Goal: Entertainment & Leisure: Browse casually

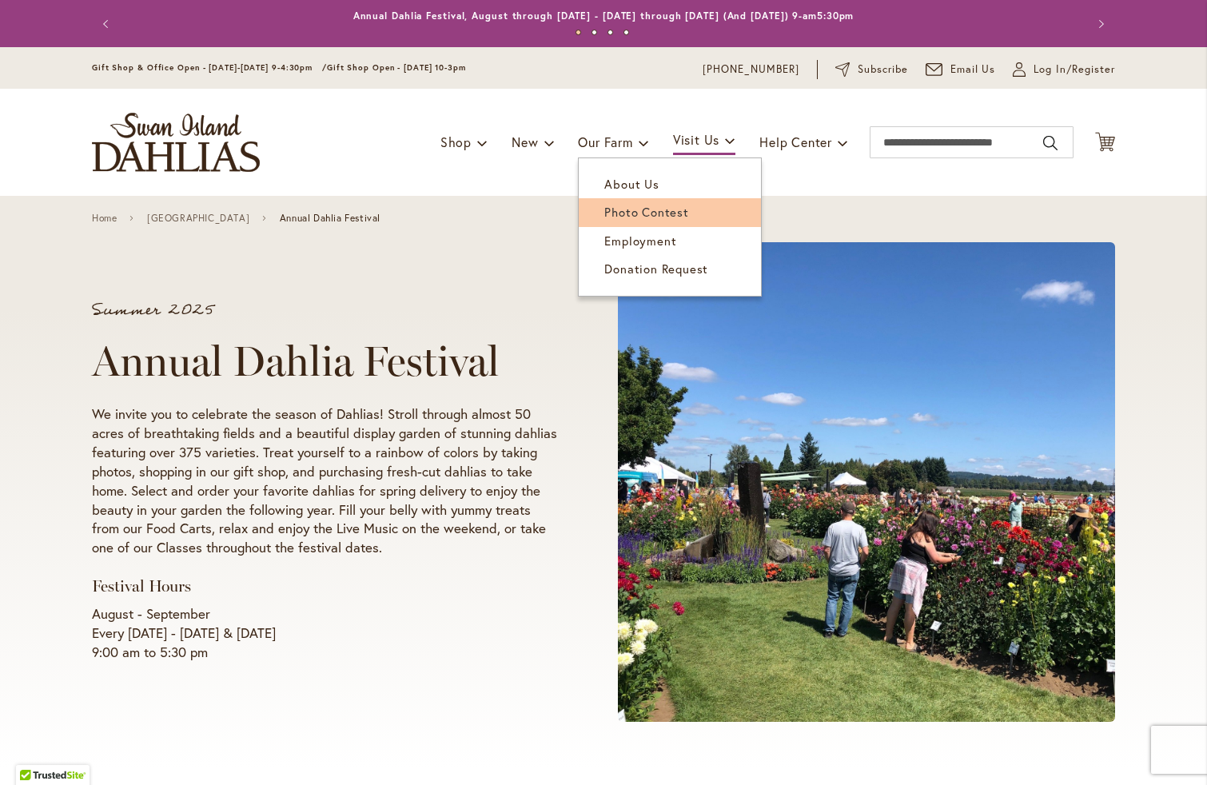
click at [639, 217] on span "Photo Contest" at bounding box center [646, 212] width 84 height 16
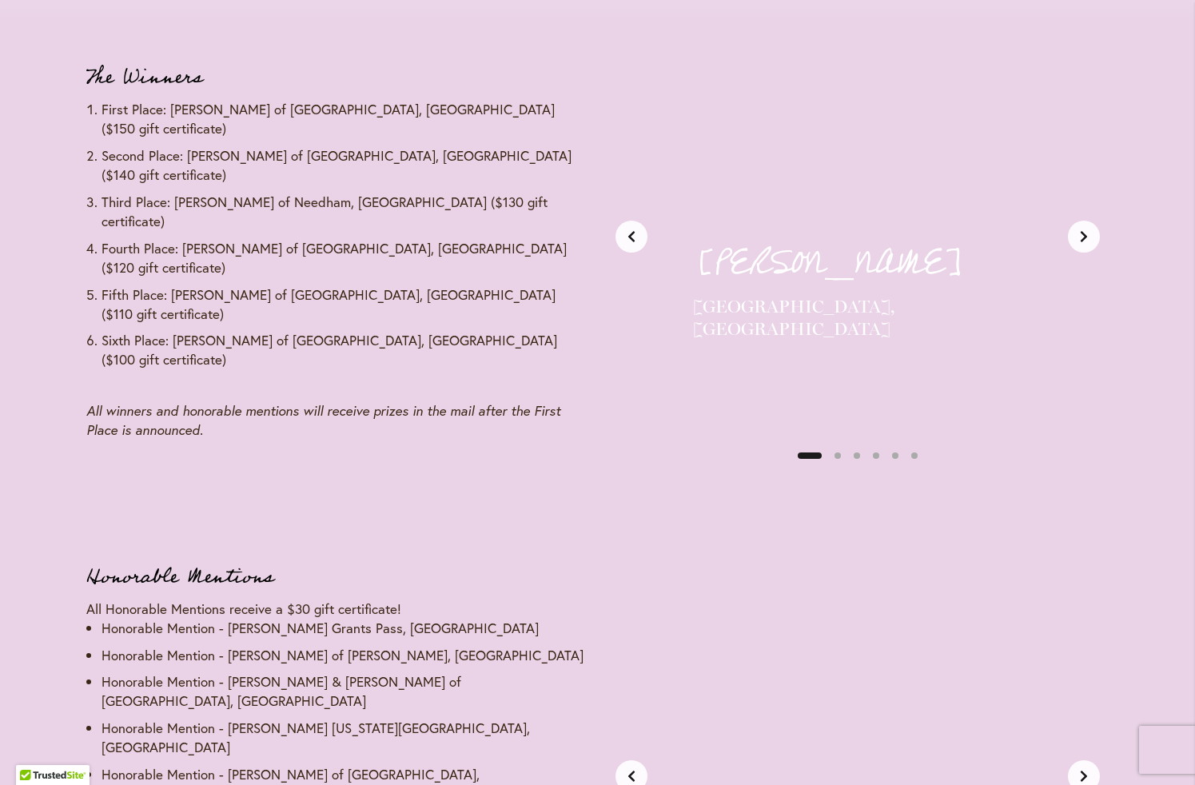
scroll to position [1957, 0]
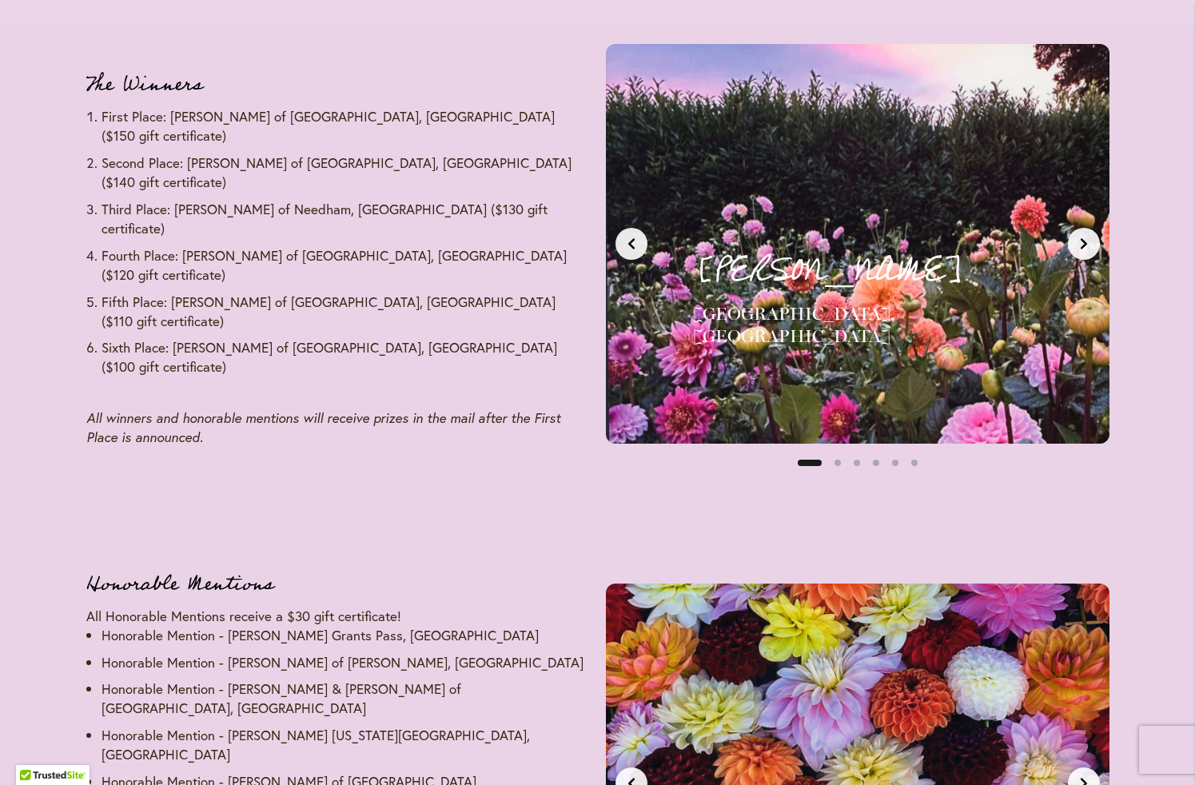
click at [1081, 253] on button "Next slide" at bounding box center [1084, 244] width 32 height 32
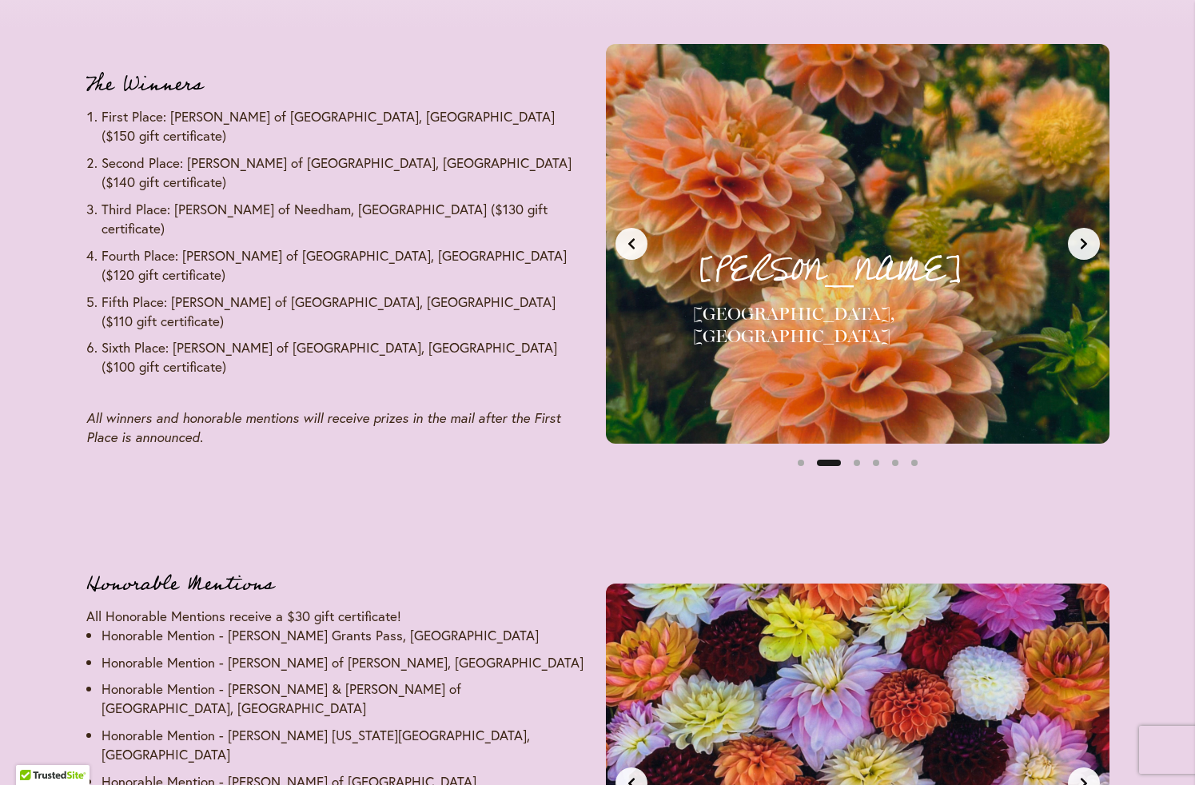
click at [1081, 253] on button "Next slide" at bounding box center [1084, 244] width 32 height 32
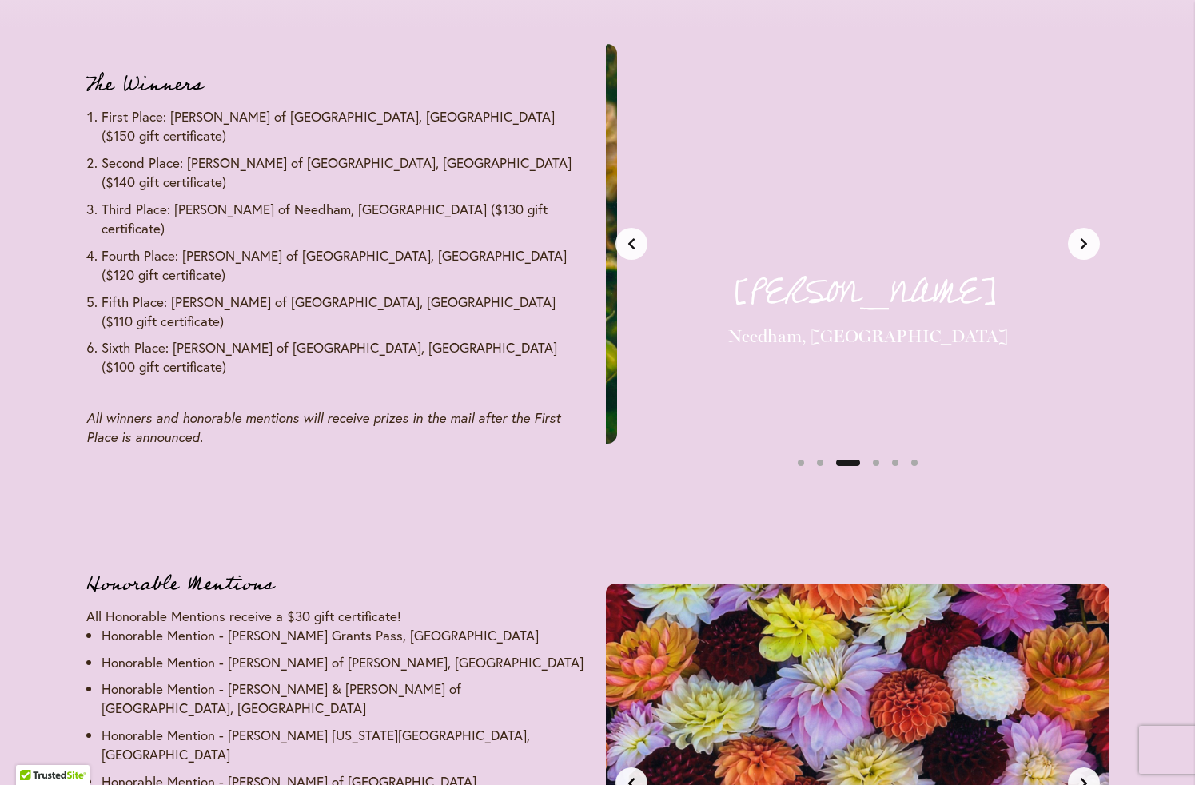
scroll to position [0, 1055]
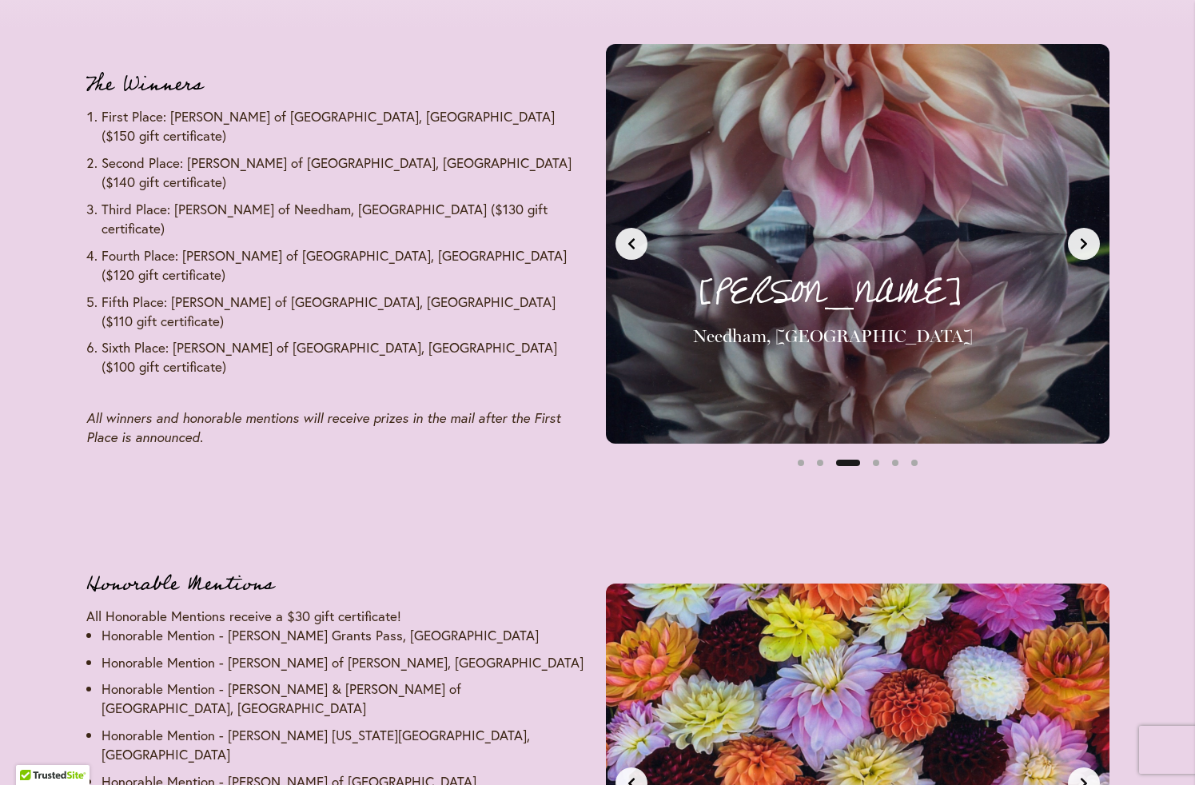
click at [1081, 253] on button "Next slide" at bounding box center [1084, 244] width 32 height 32
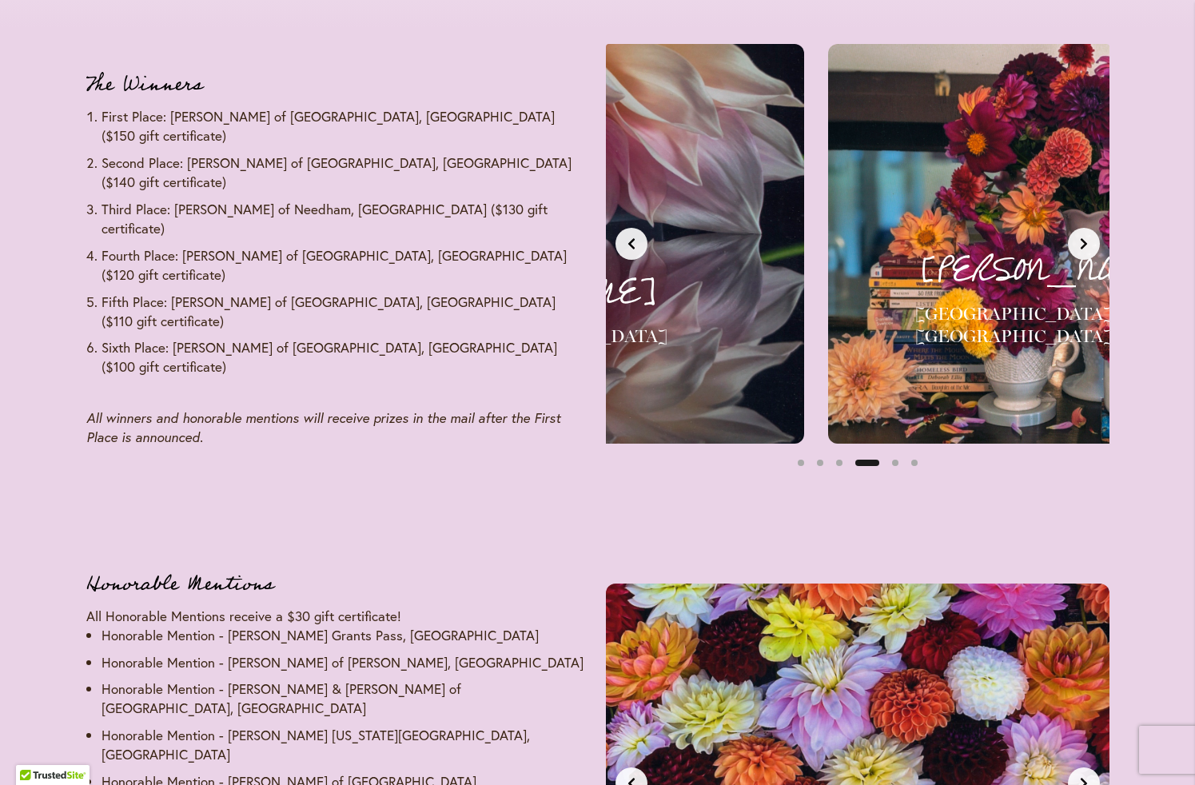
scroll to position [0, 1582]
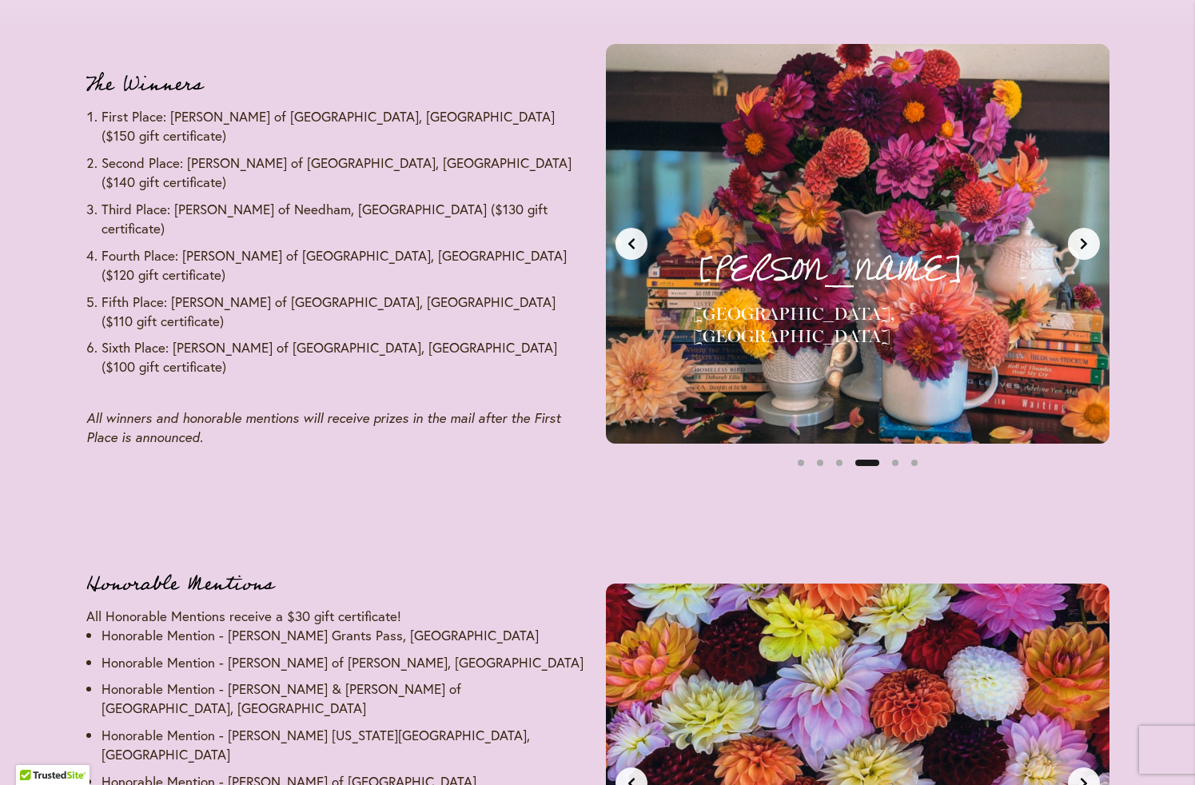
click at [1081, 253] on button "Next slide" at bounding box center [1084, 244] width 32 height 32
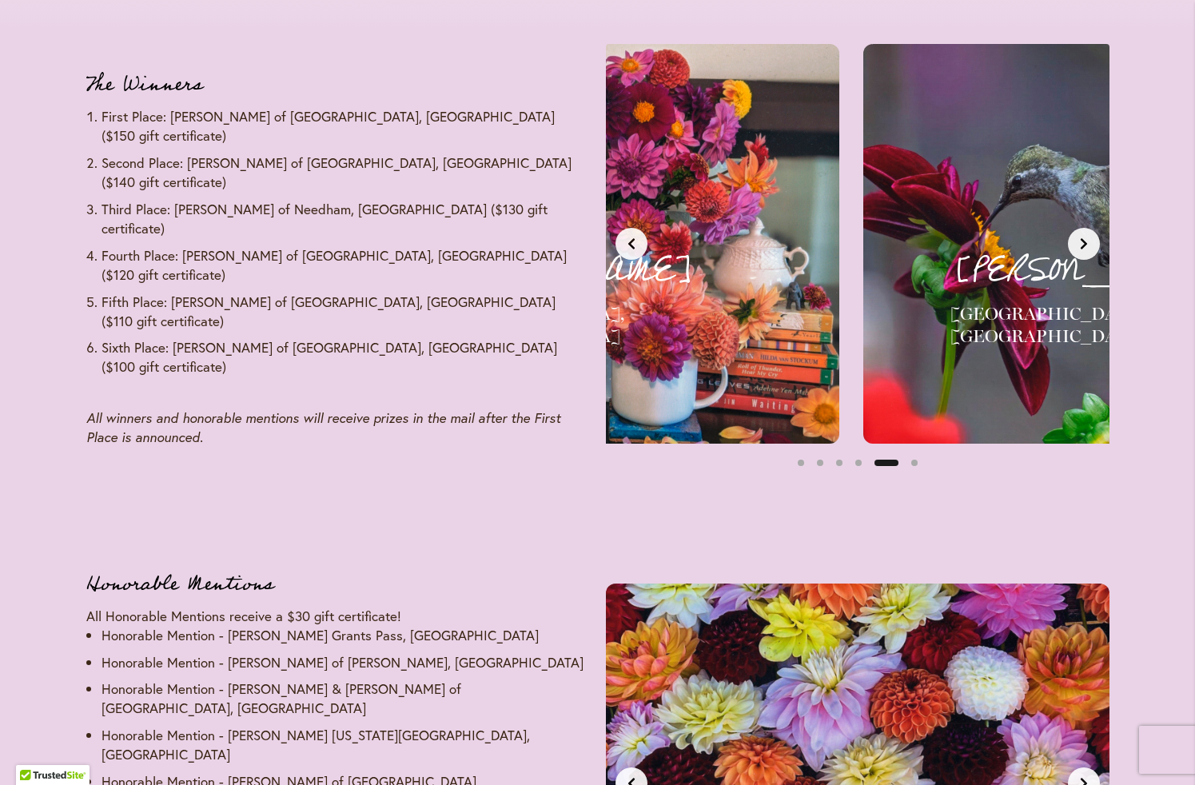
scroll to position [0, 2110]
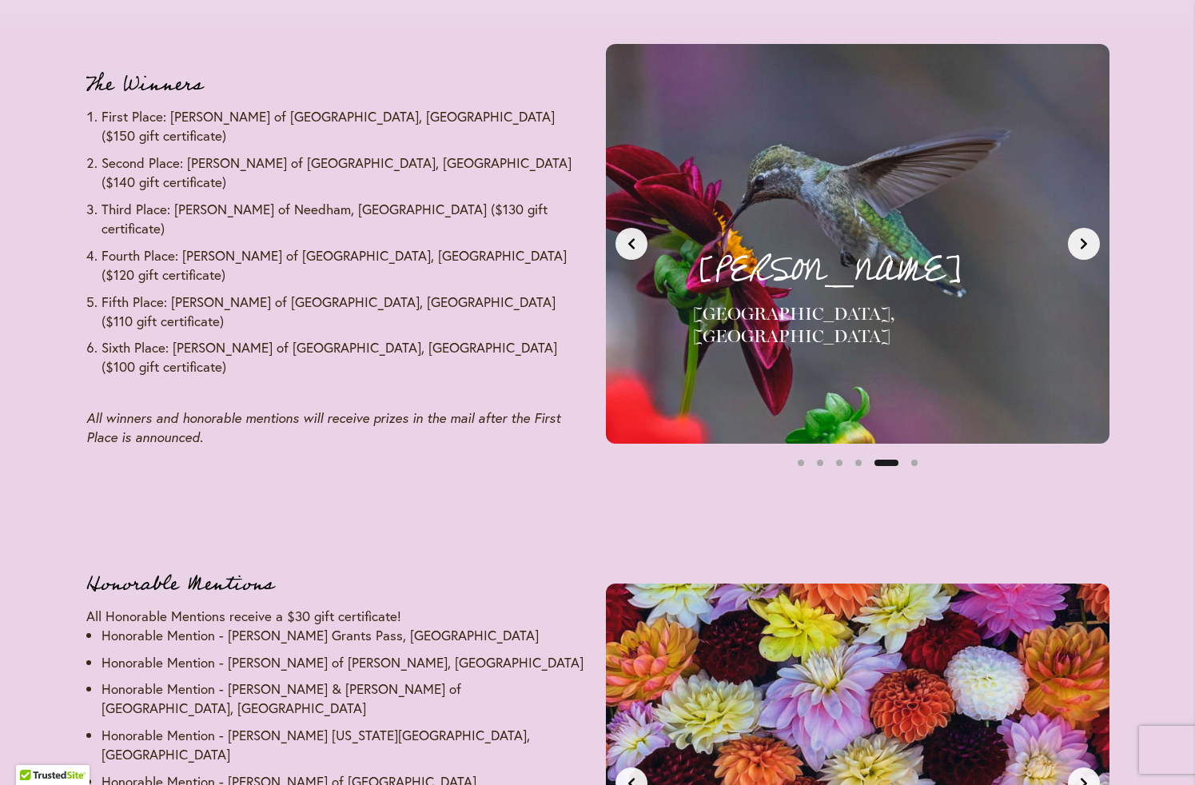
click at [1081, 254] on button "Next slide" at bounding box center [1084, 244] width 32 height 32
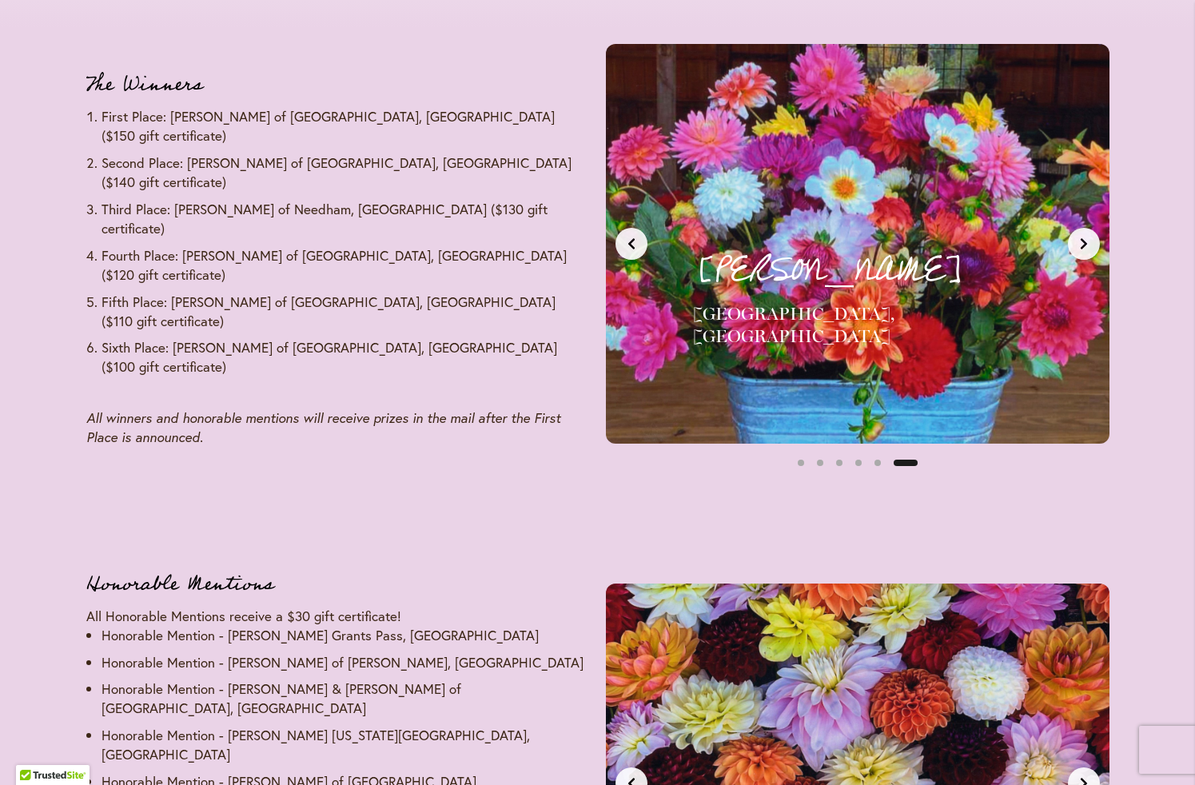
click at [1081, 254] on button "Next slide" at bounding box center [1084, 244] width 32 height 32
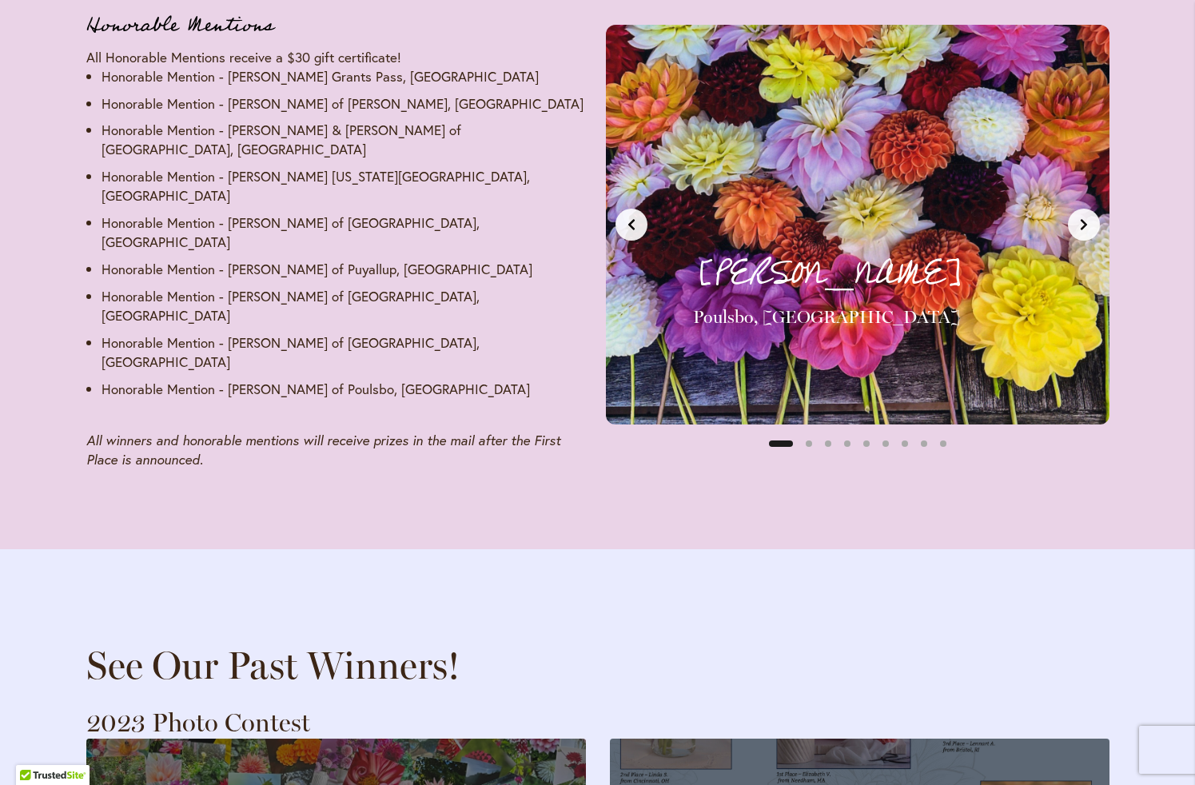
scroll to position [2545, 0]
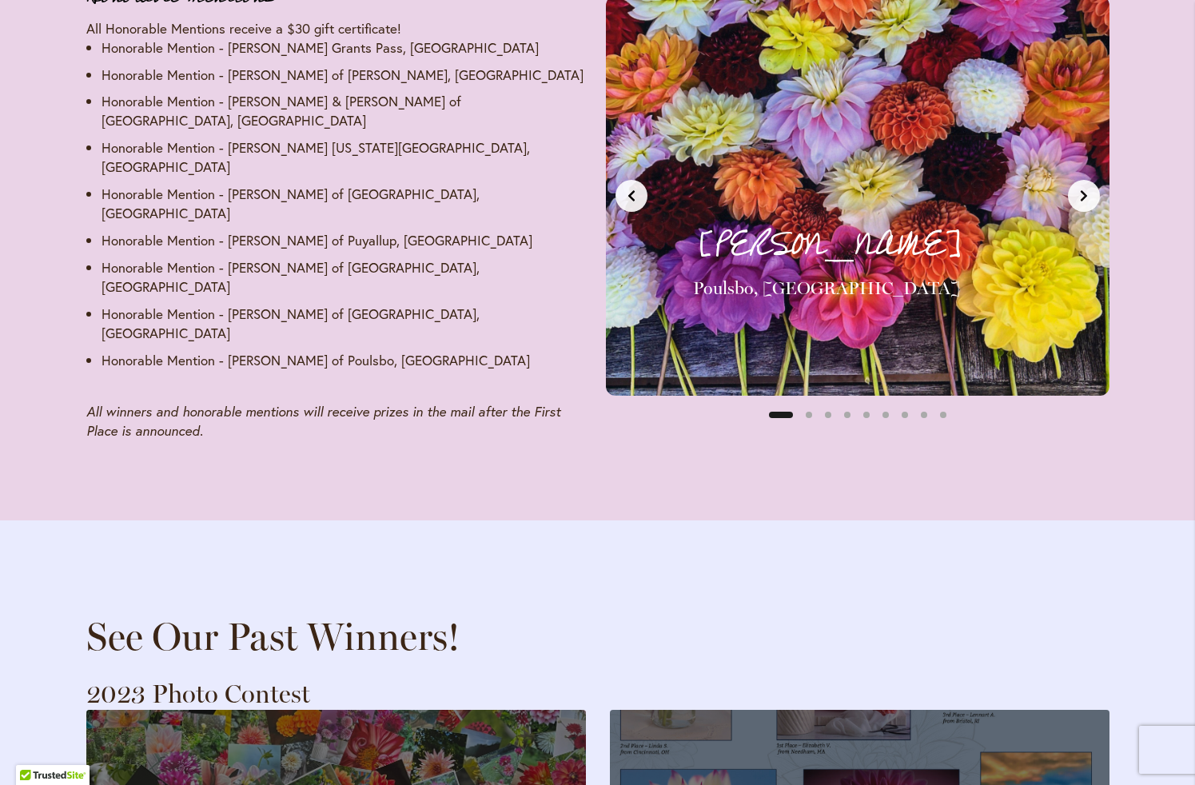
click at [1072, 218] on p "Kris P." at bounding box center [883, 244] width 381 height 53
click at [1086, 189] on icon "Next slide" at bounding box center [1083, 195] width 13 height 13
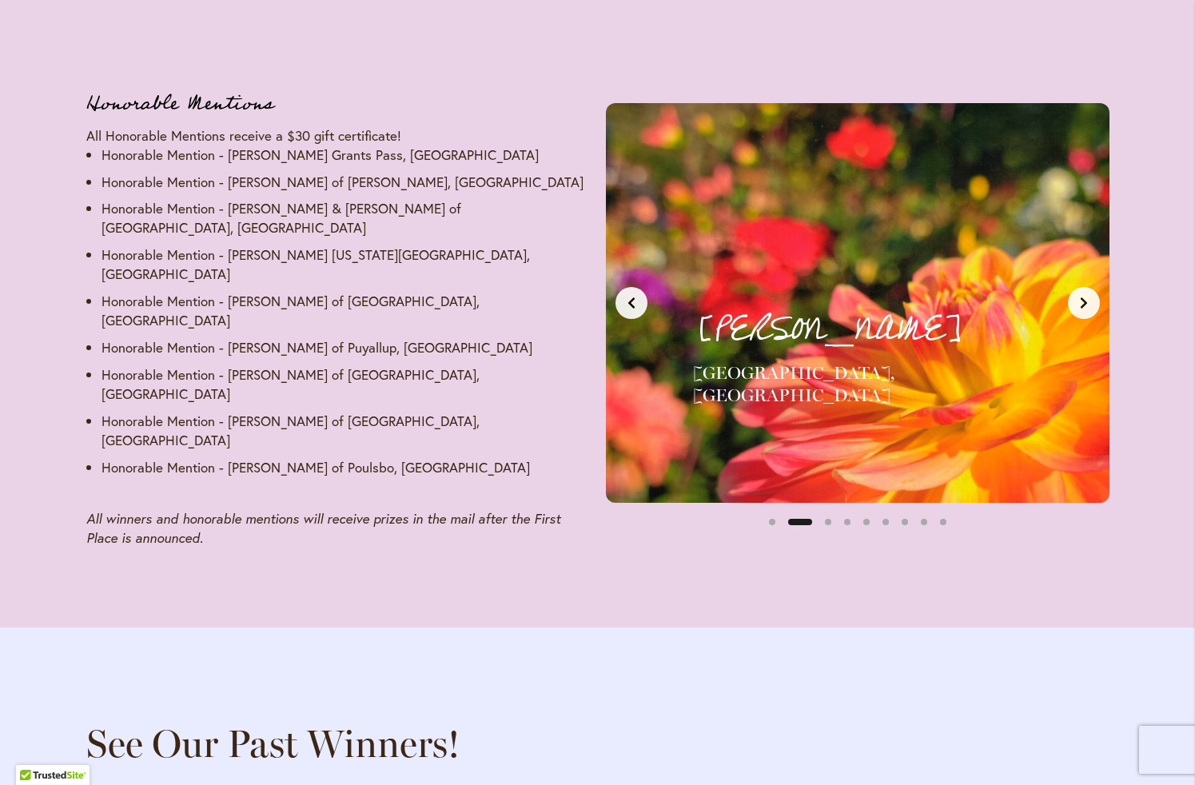
scroll to position [2380, 0]
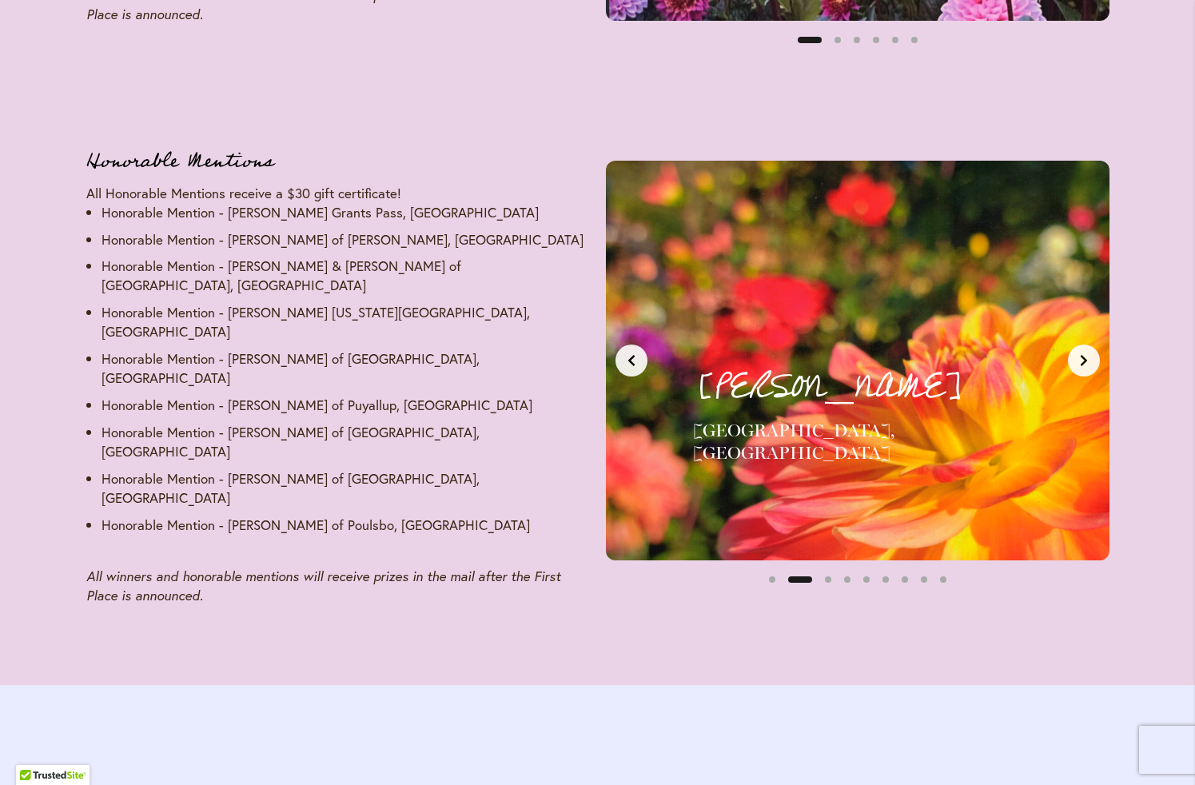
click at [1090, 353] on button "Next slide" at bounding box center [1084, 360] width 32 height 32
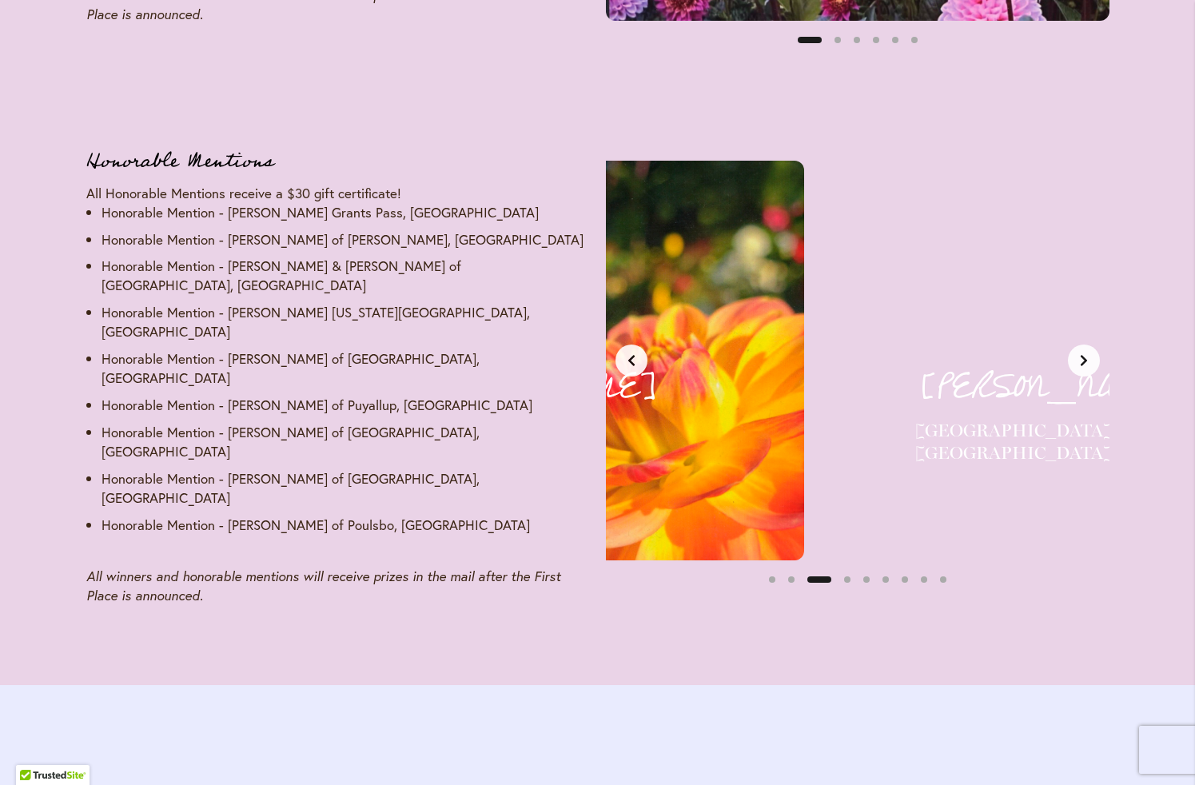
scroll to position [0, 1055]
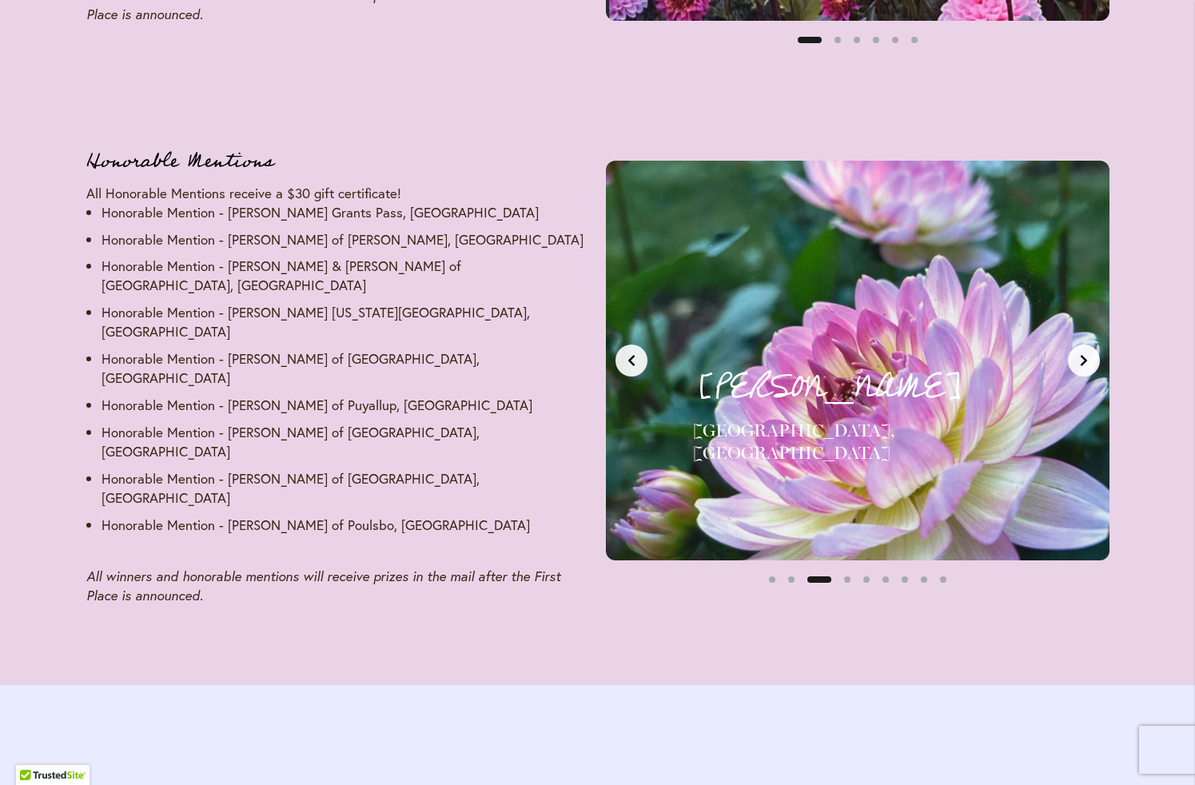
click at [1091, 353] on button "Next slide" at bounding box center [1084, 360] width 32 height 32
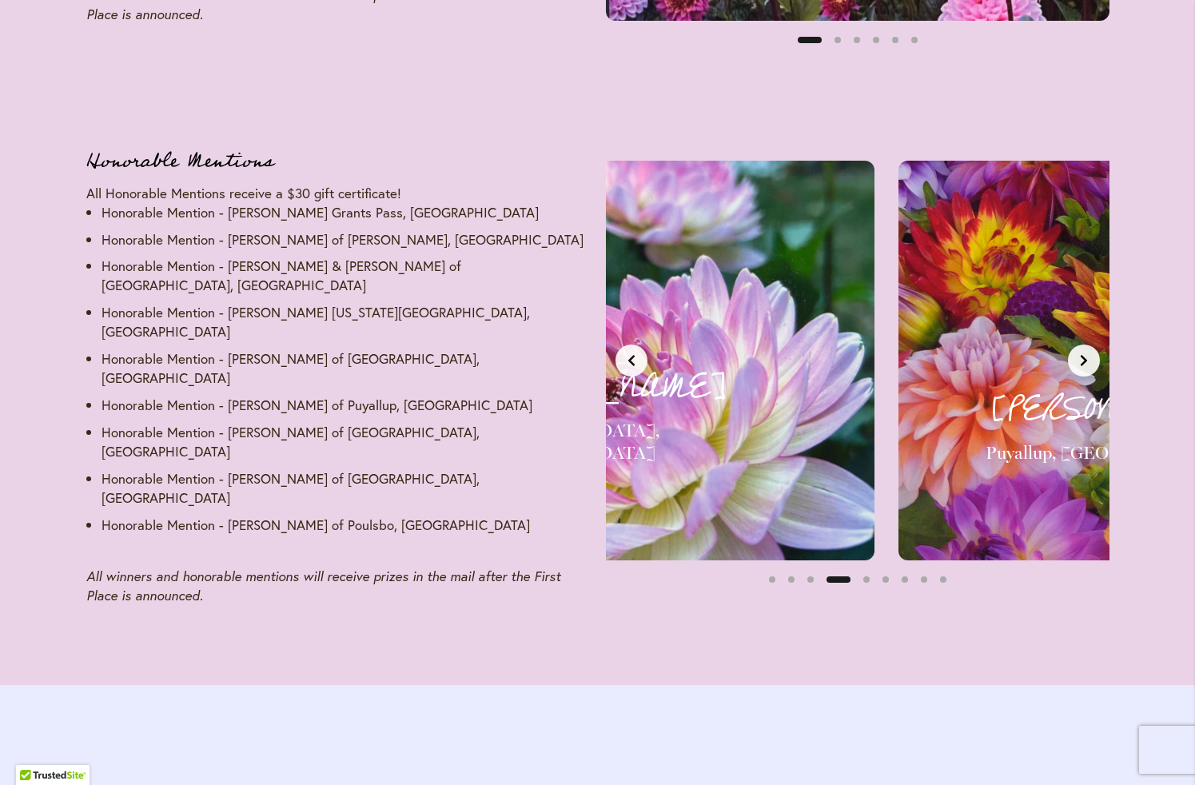
scroll to position [0, 1582]
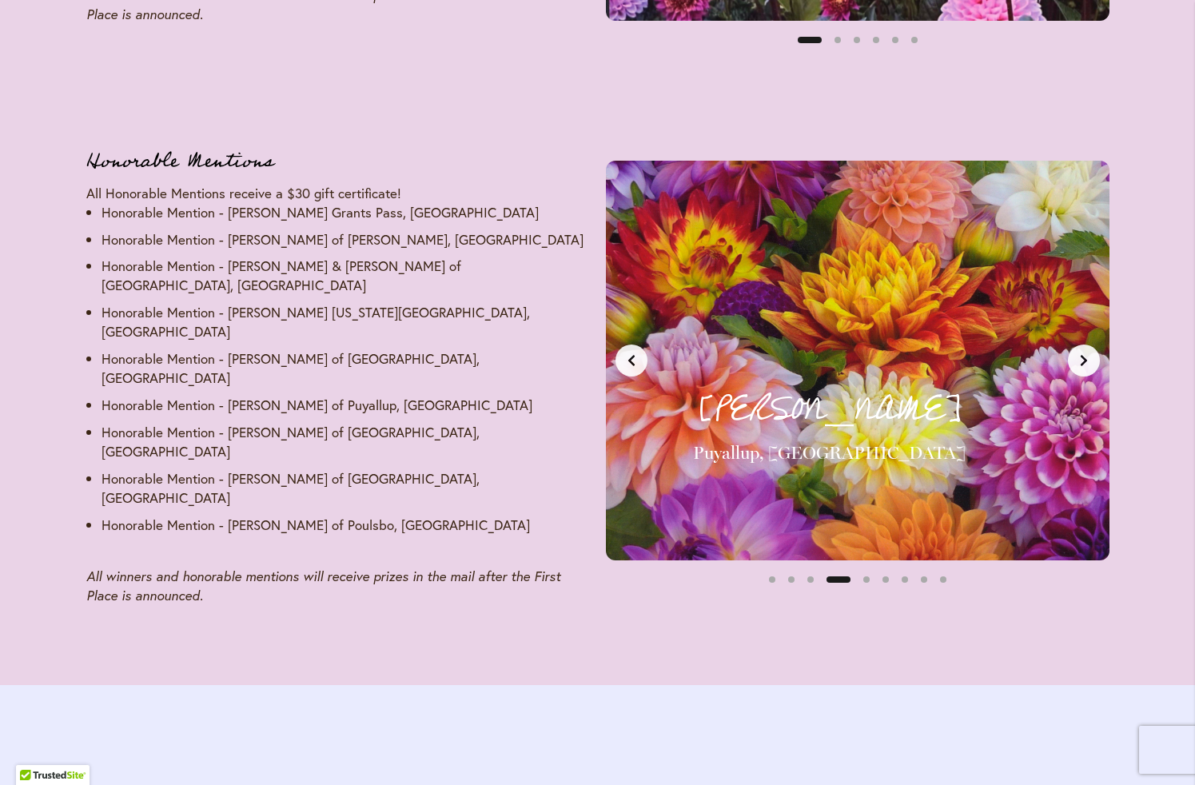
click at [1091, 353] on button "Next slide" at bounding box center [1084, 360] width 32 height 32
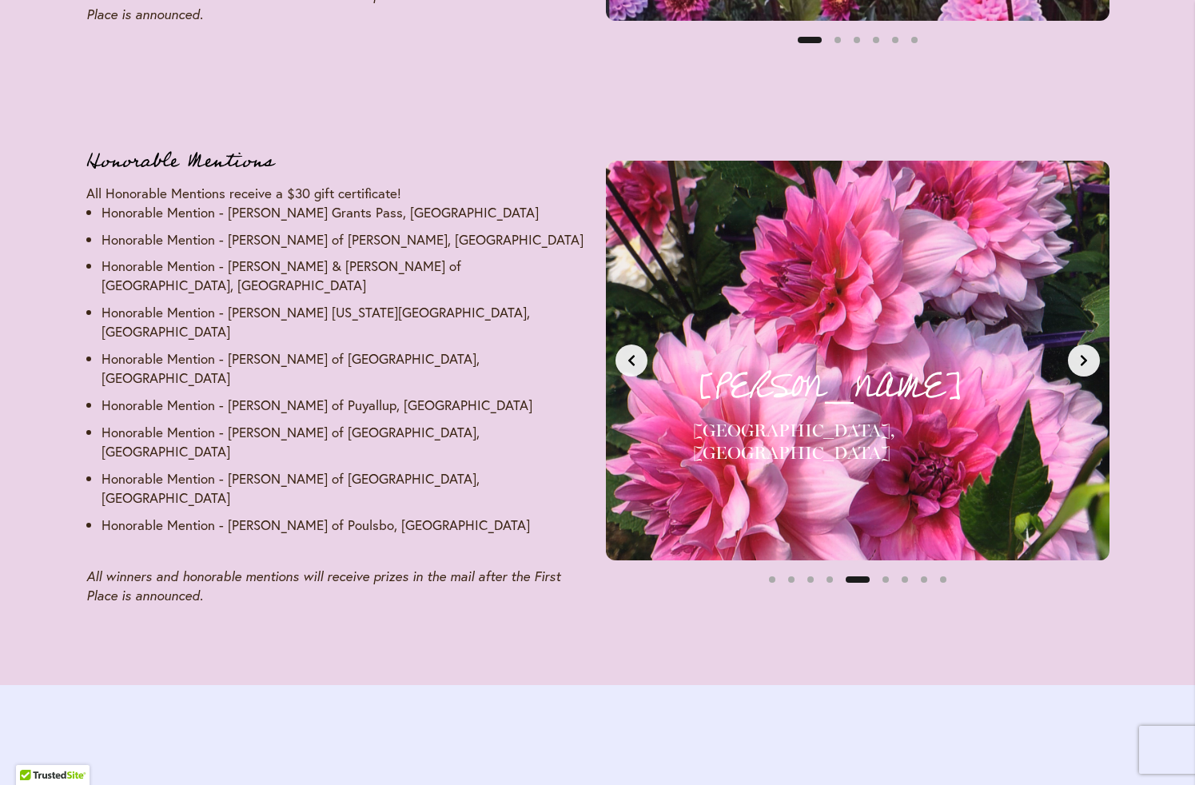
click at [1091, 353] on button "Next slide" at bounding box center [1084, 360] width 32 height 32
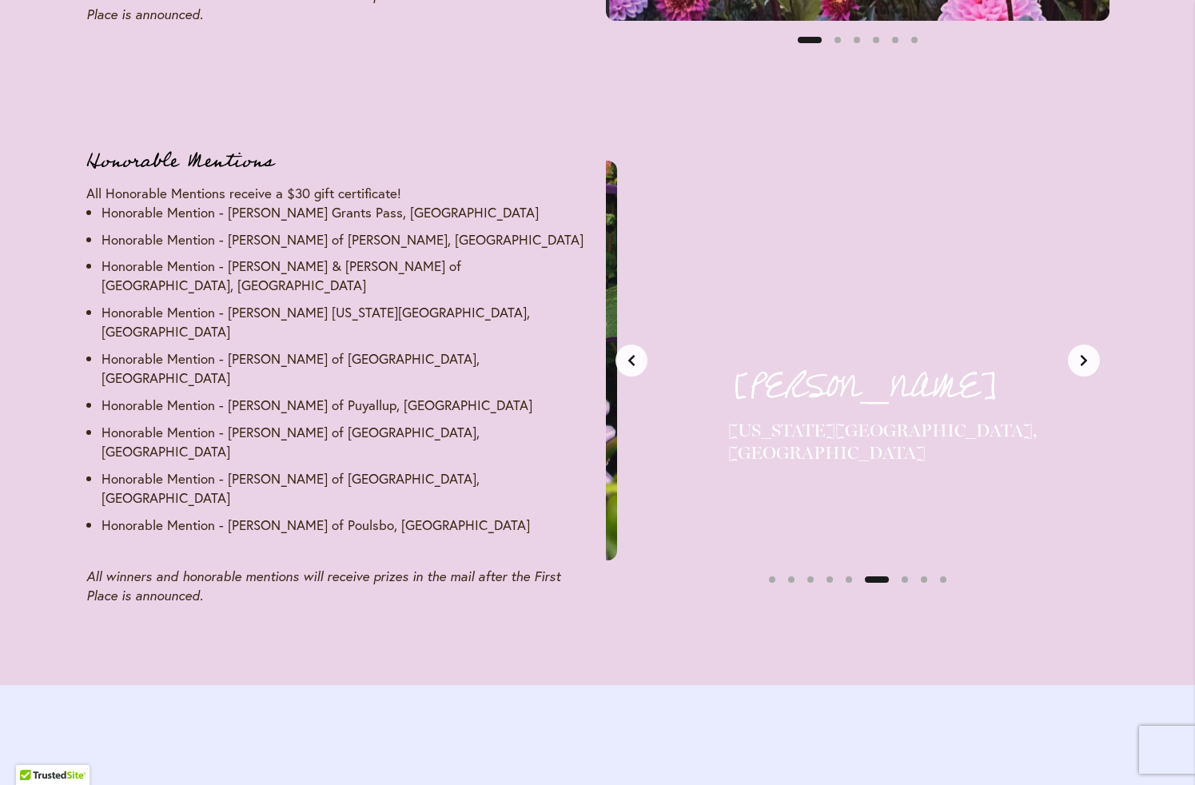
scroll to position [0, 2637]
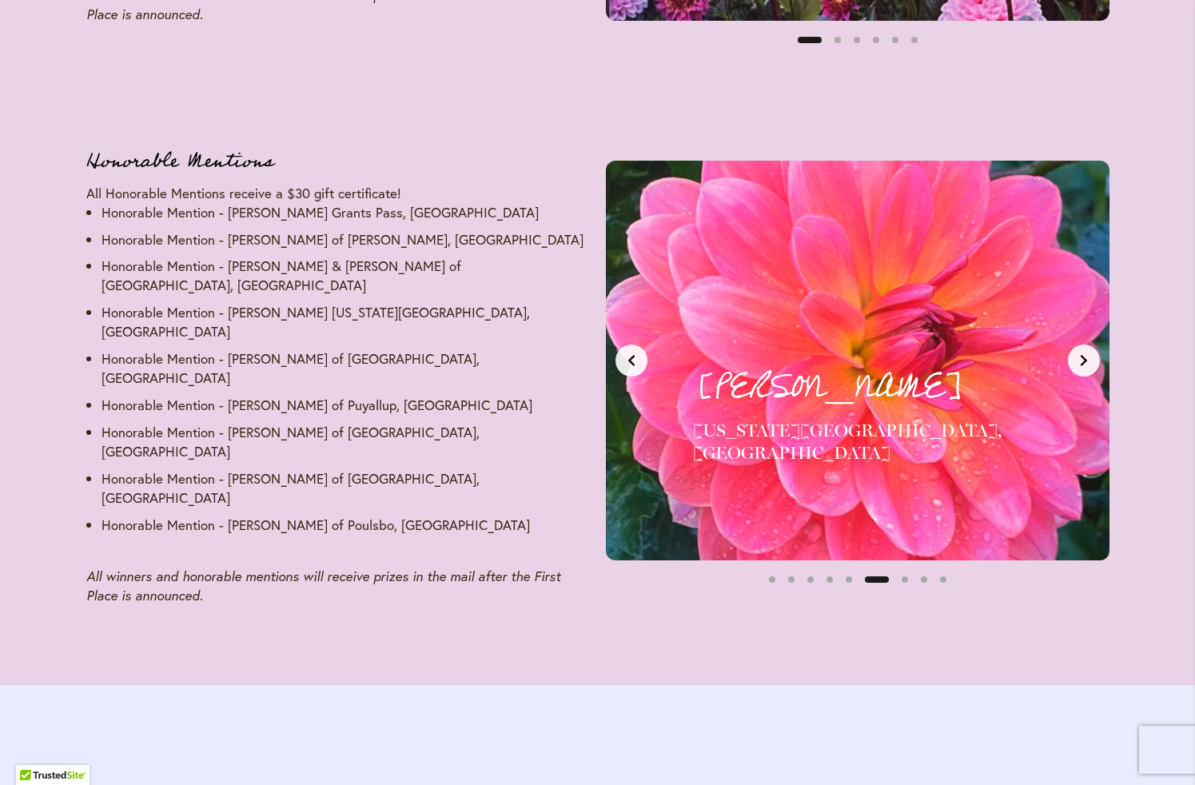
click at [1091, 353] on button "Next slide" at bounding box center [1084, 360] width 32 height 32
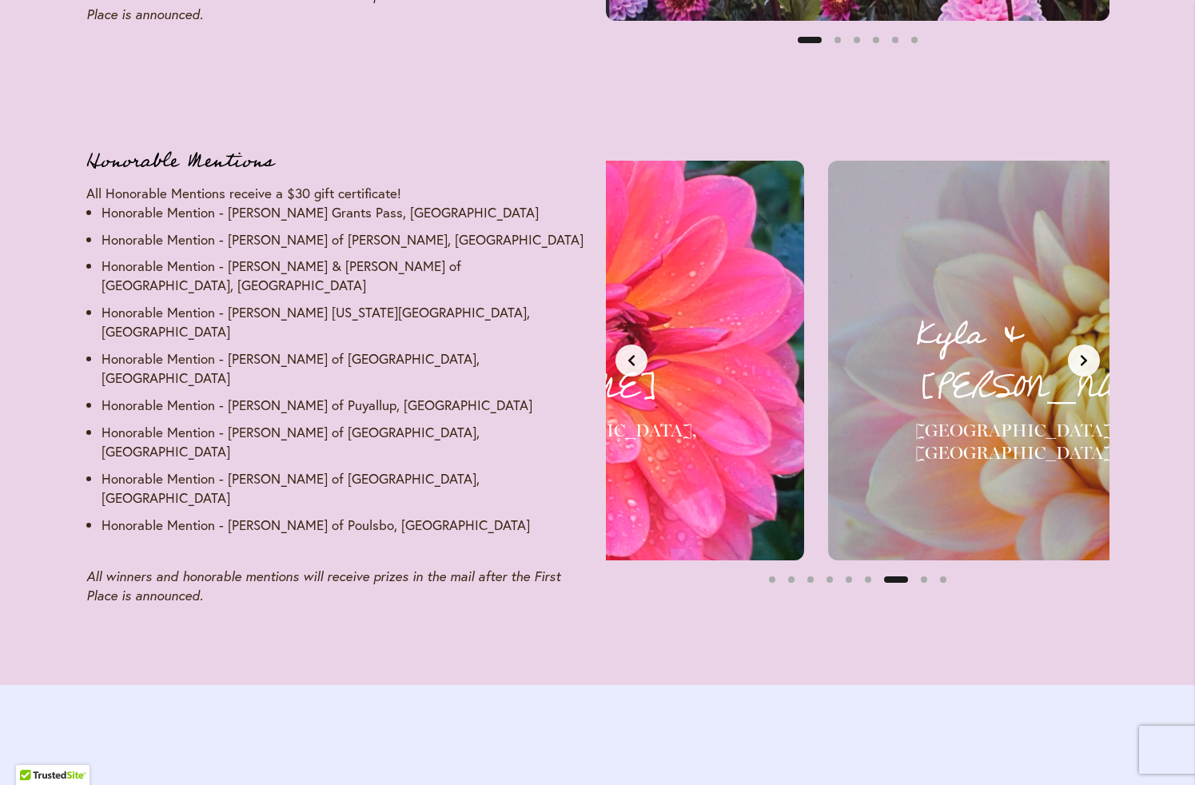
scroll to position [0, 3165]
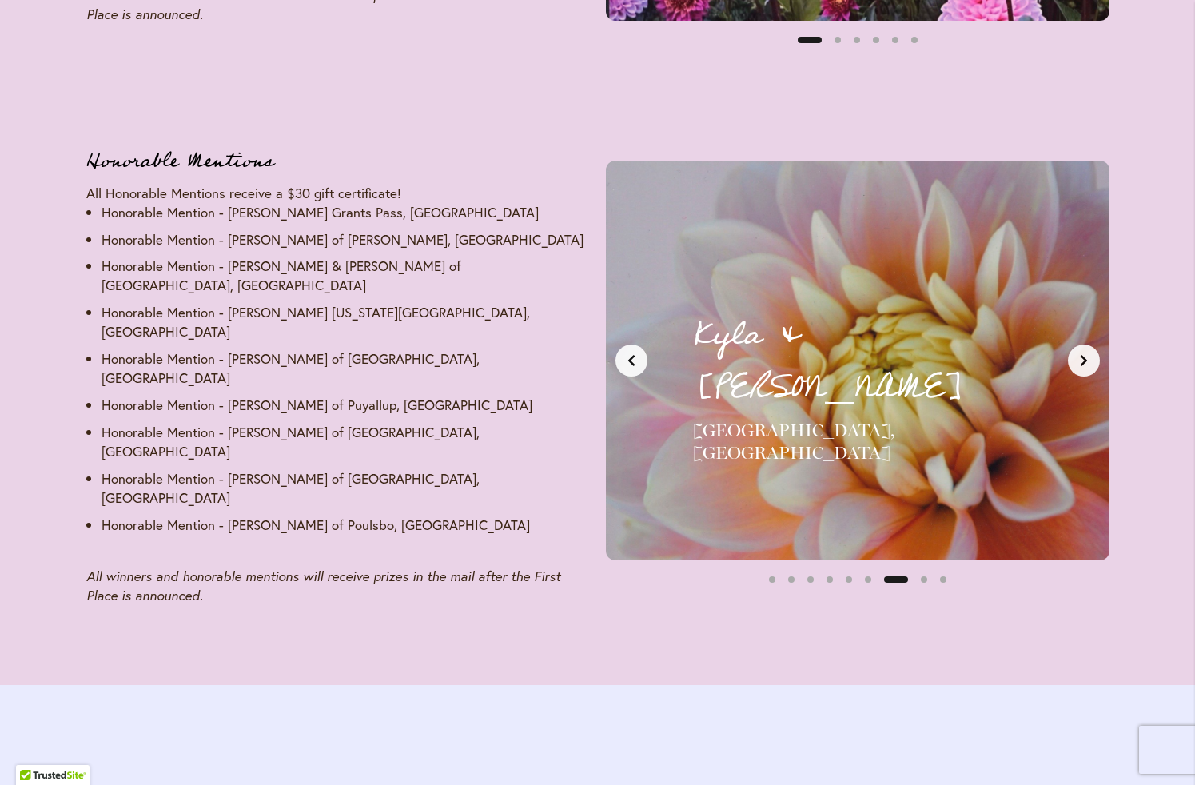
click at [1091, 353] on button "Next slide" at bounding box center [1084, 360] width 32 height 32
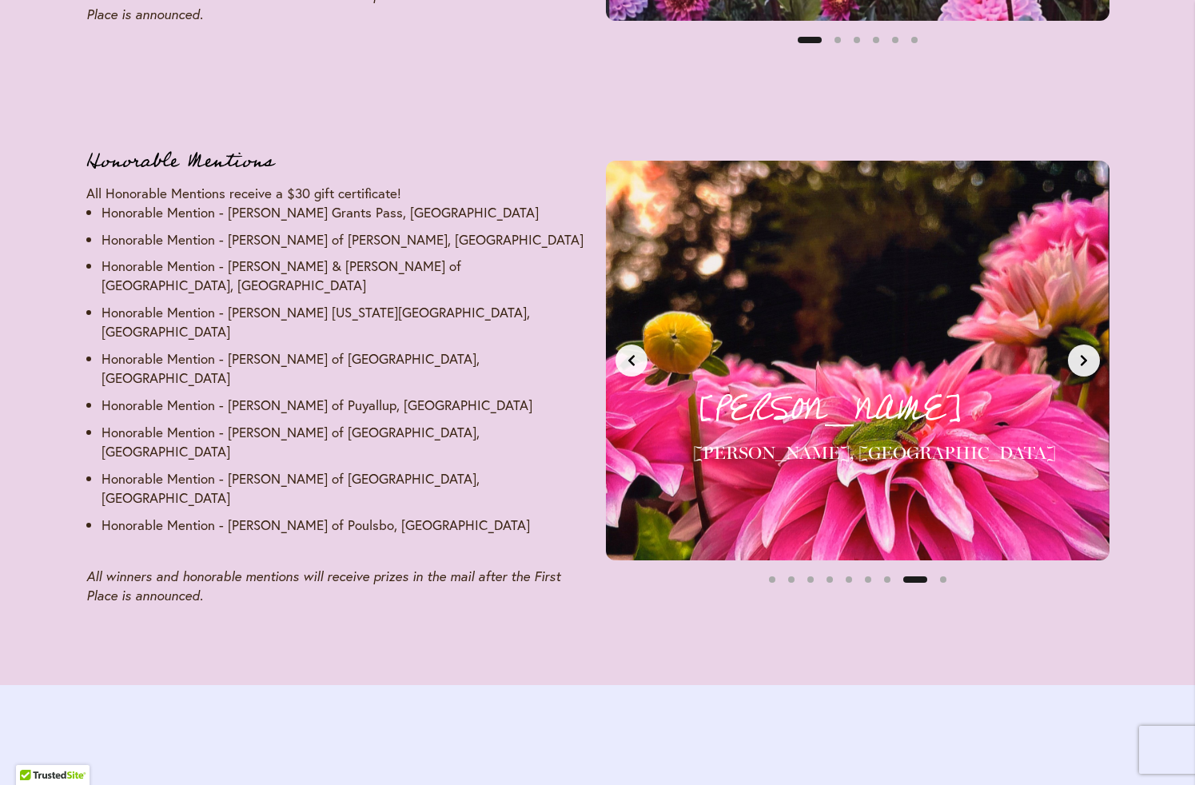
click at [1091, 353] on button "Next slide" at bounding box center [1084, 360] width 32 height 32
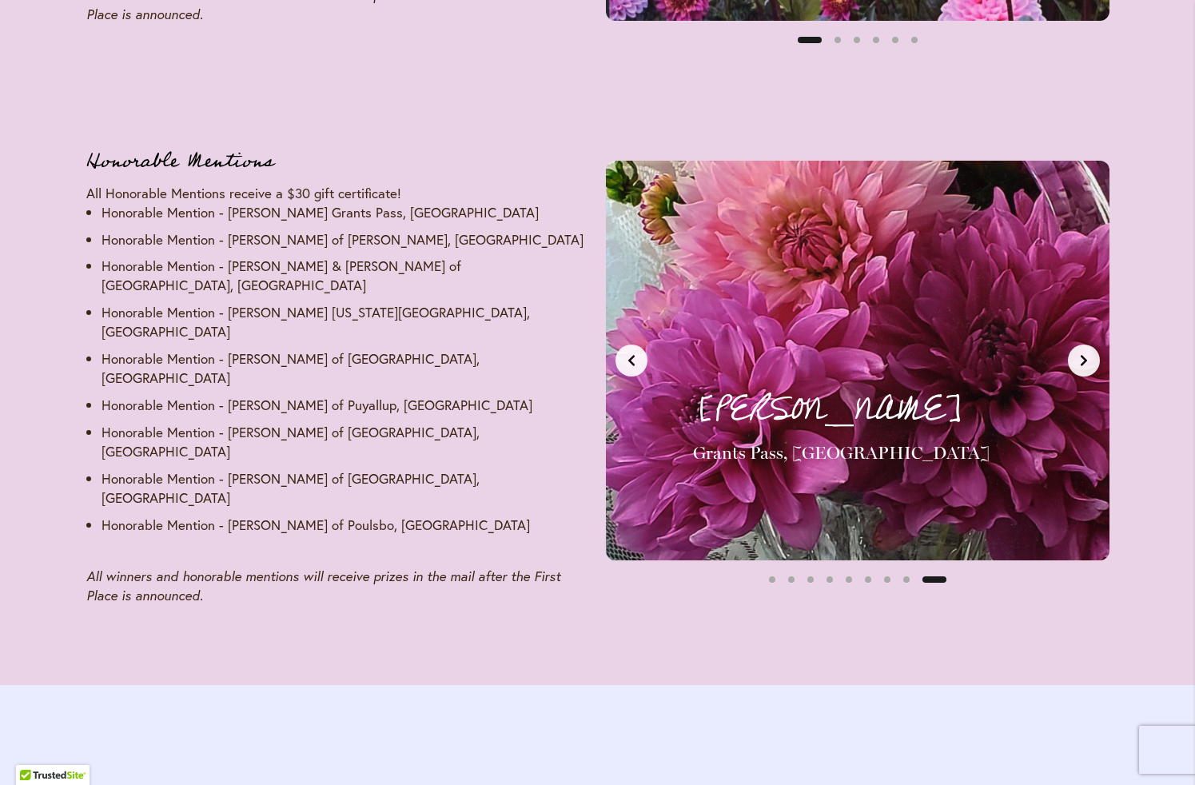
click at [1091, 353] on button "Next slide" at bounding box center [1084, 360] width 32 height 32
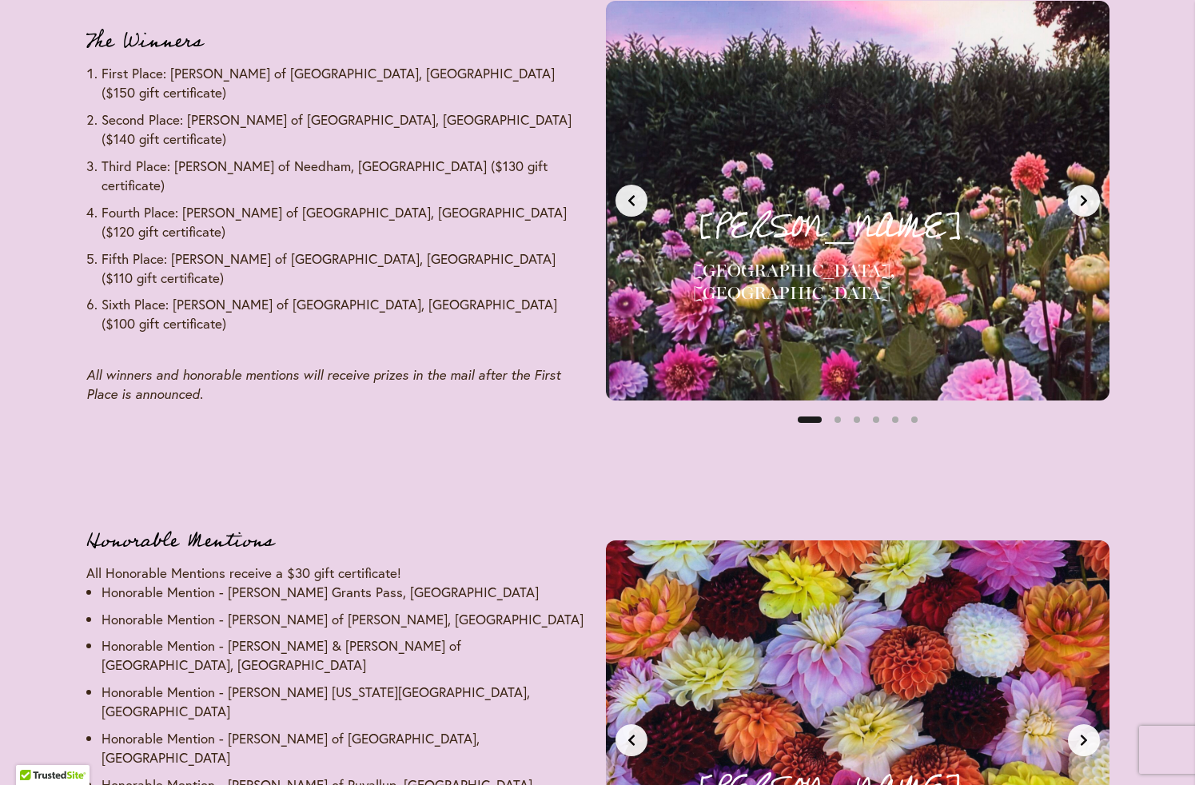
scroll to position [1993, 0]
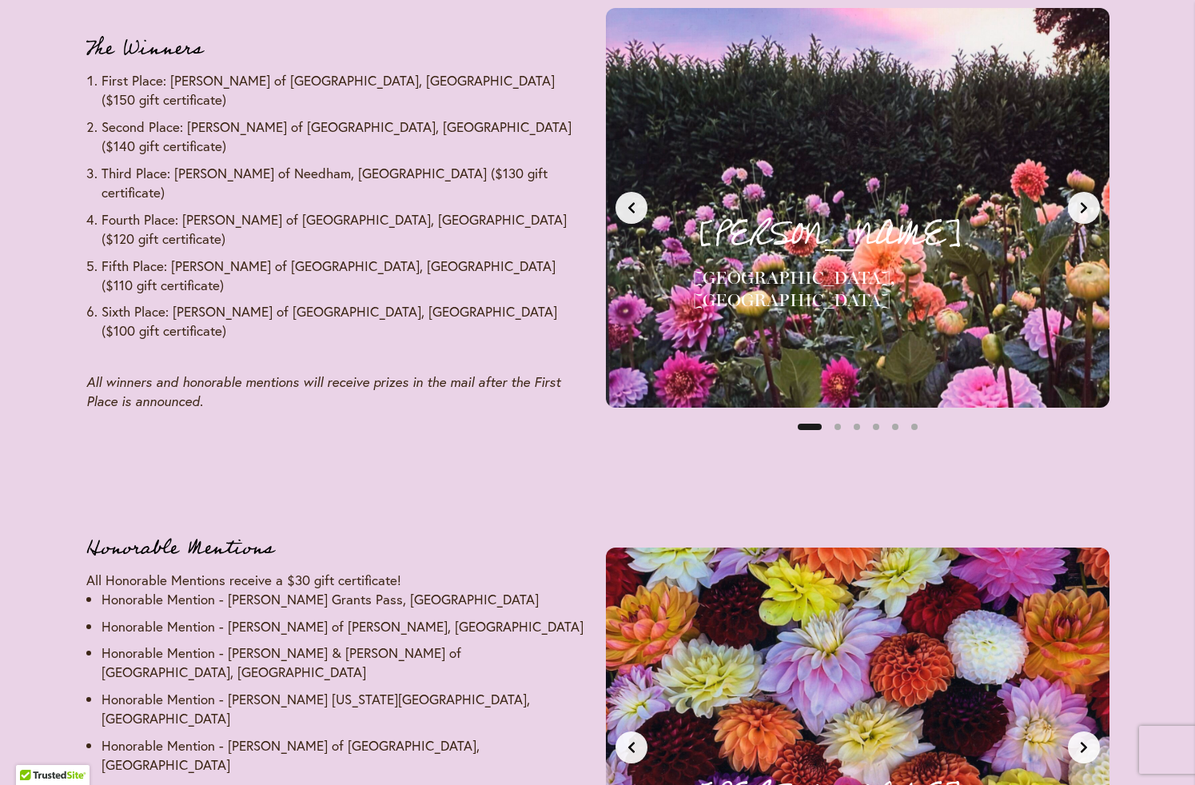
click at [1087, 212] on icon "Next slide" at bounding box center [1083, 207] width 13 height 13
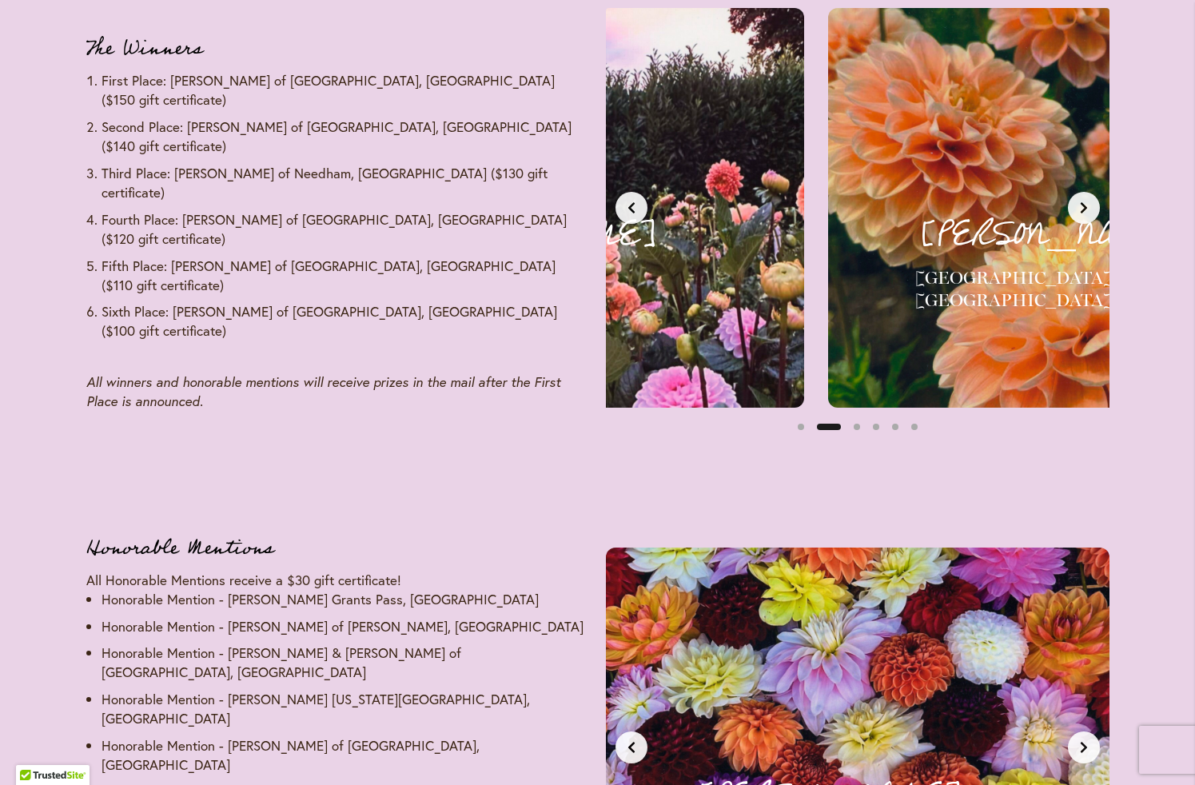
scroll to position [0, 527]
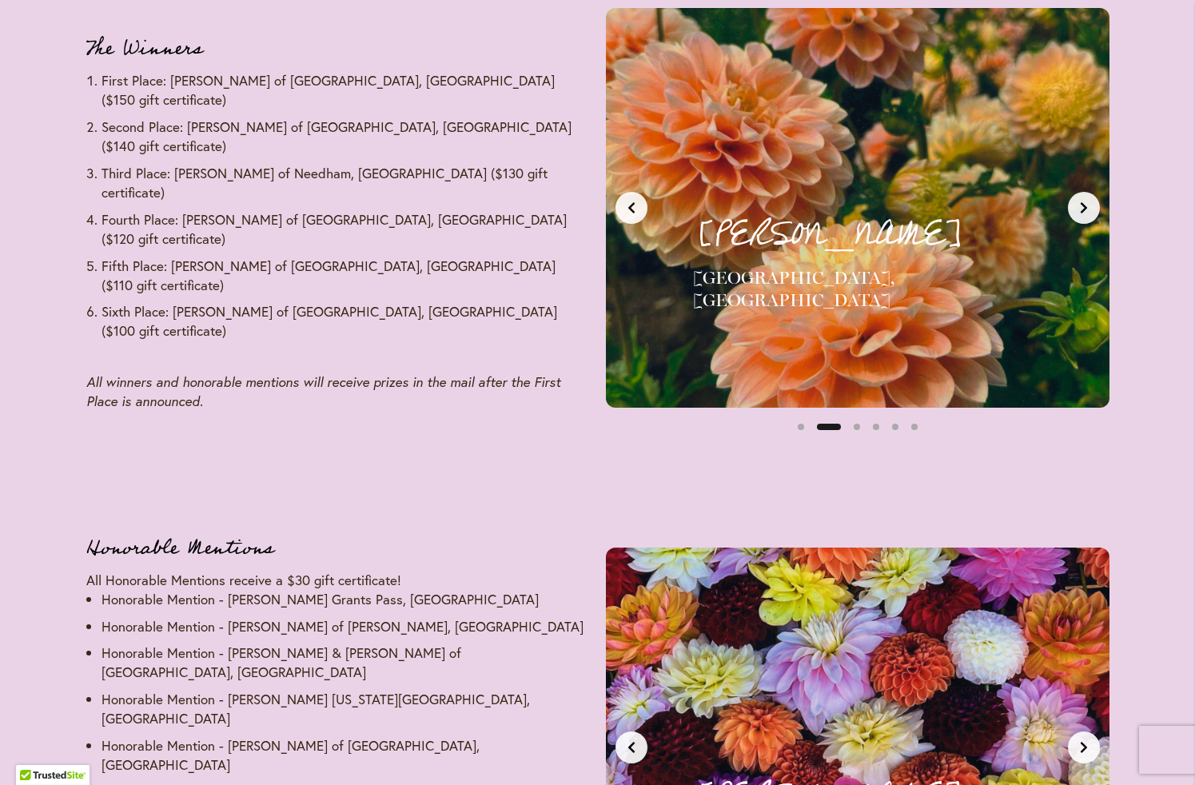
click at [1087, 212] on icon "Next slide" at bounding box center [1083, 207] width 13 height 13
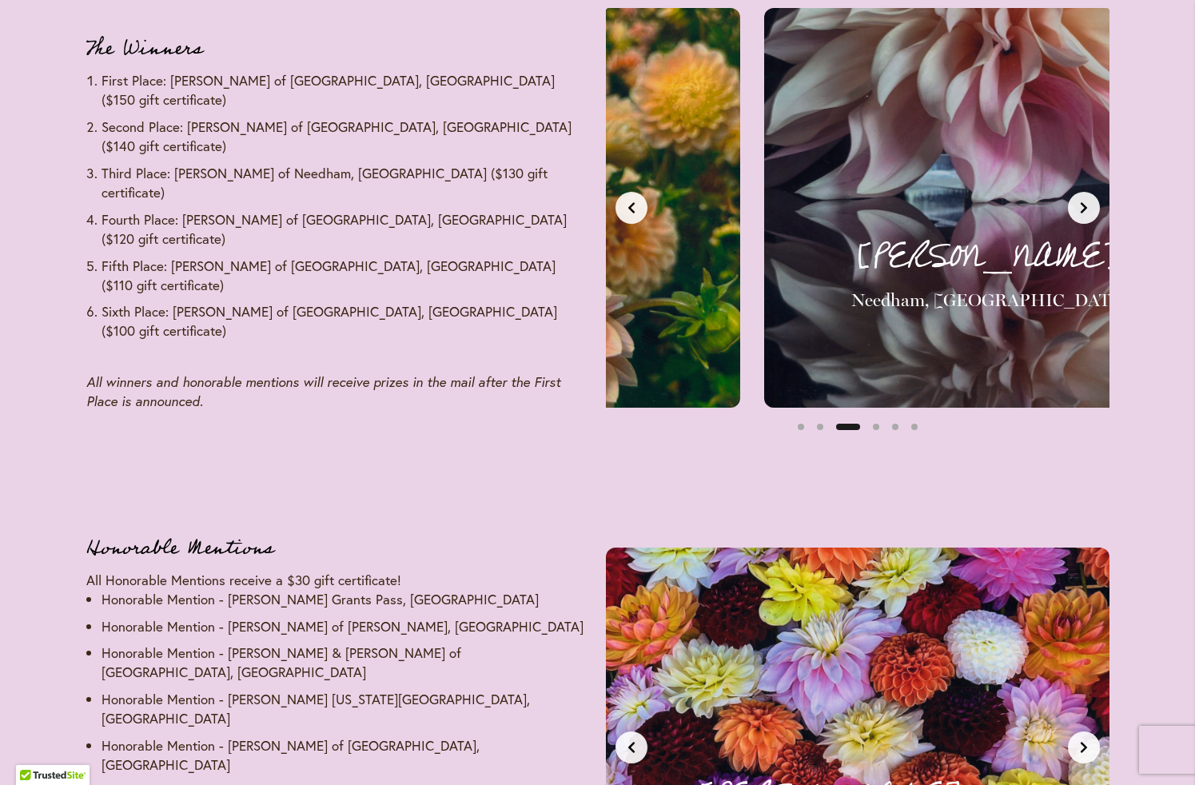
scroll to position [0, 1055]
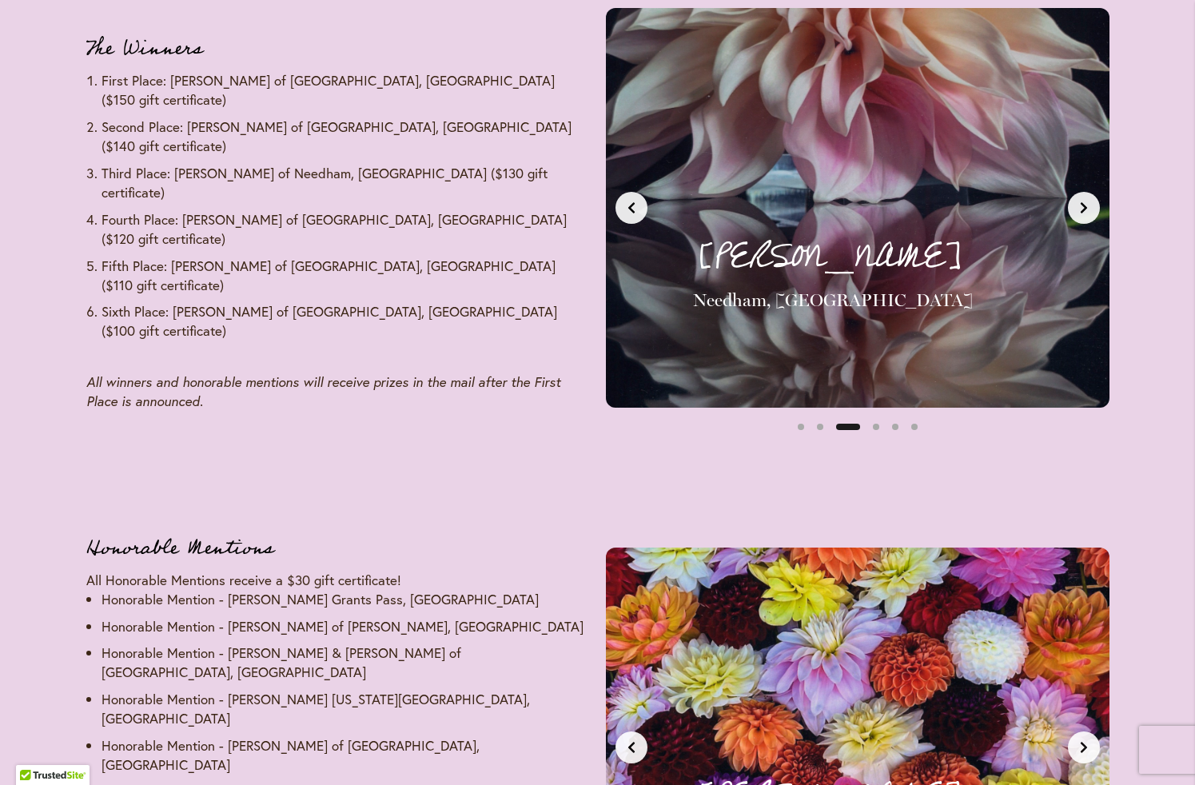
click at [1087, 212] on icon "Next slide" at bounding box center [1083, 207] width 13 height 13
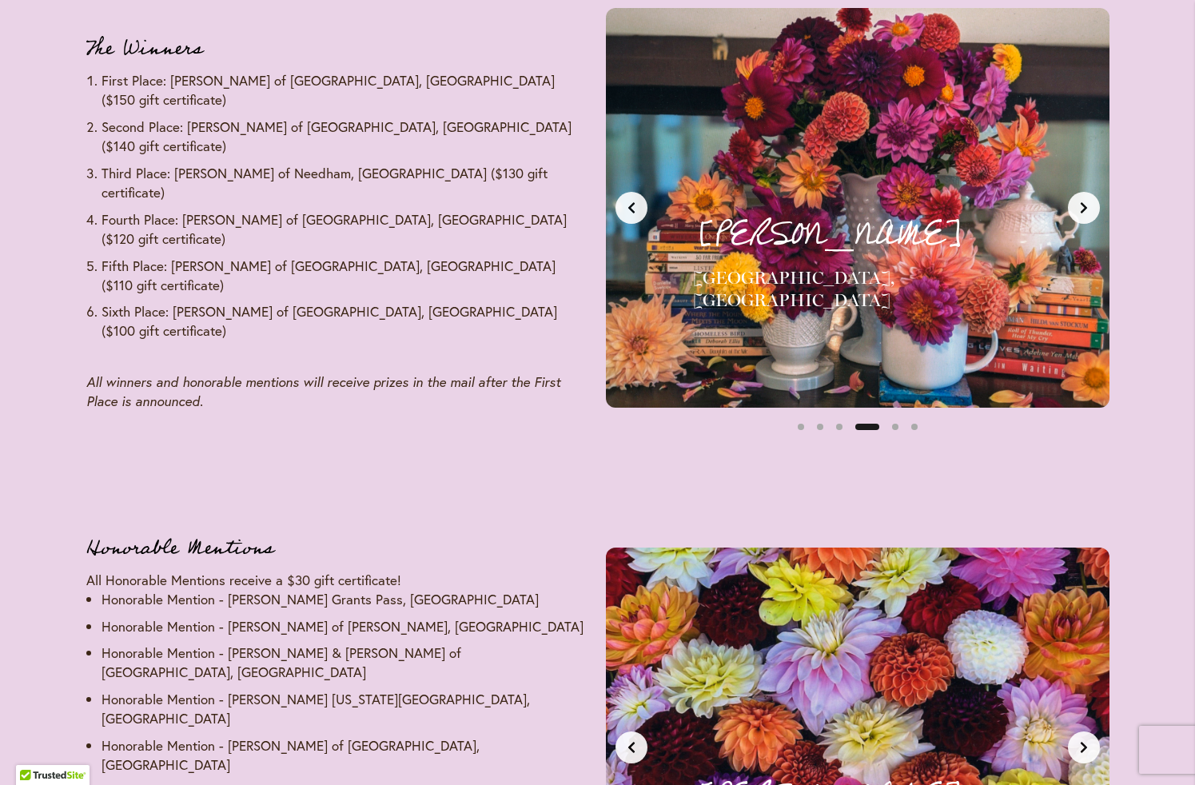
click at [1087, 212] on icon "Next slide" at bounding box center [1083, 207] width 13 height 13
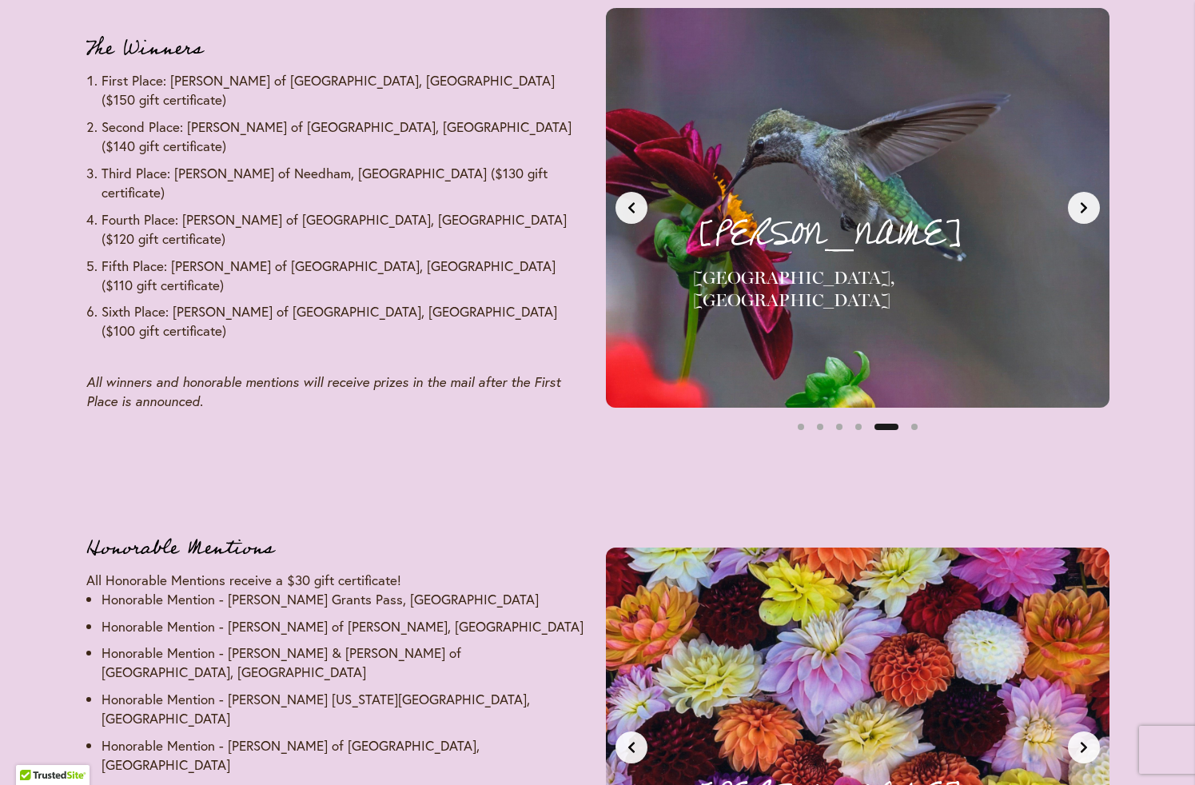
click at [1087, 212] on icon "Next slide" at bounding box center [1083, 207] width 13 height 13
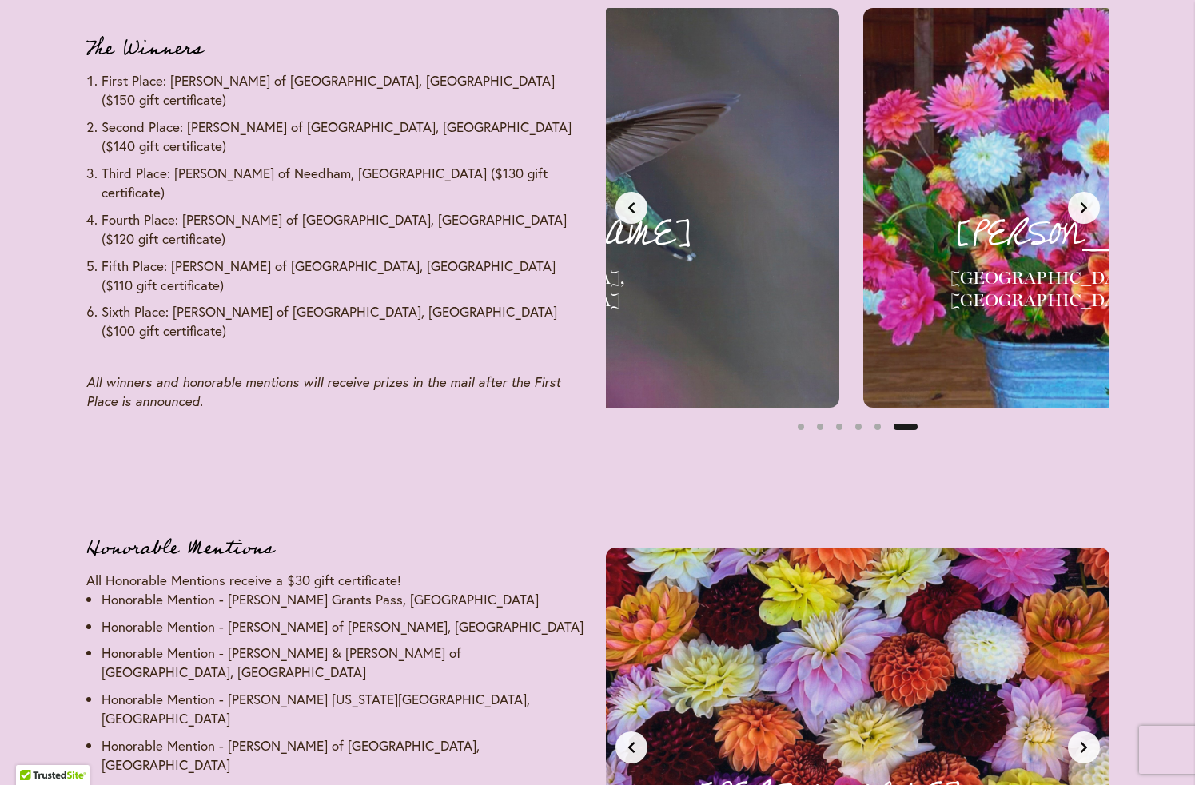
scroll to position [0, 2637]
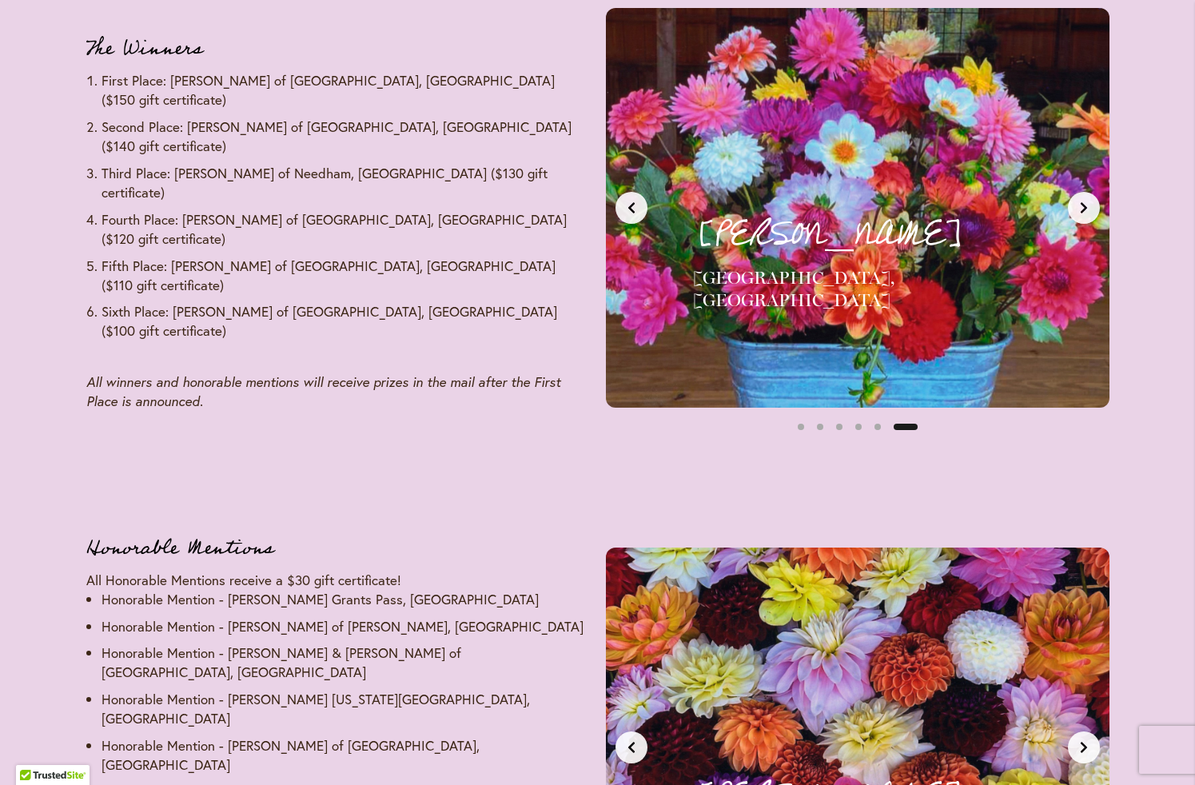
click at [1087, 212] on icon "Next slide" at bounding box center [1083, 207] width 13 height 13
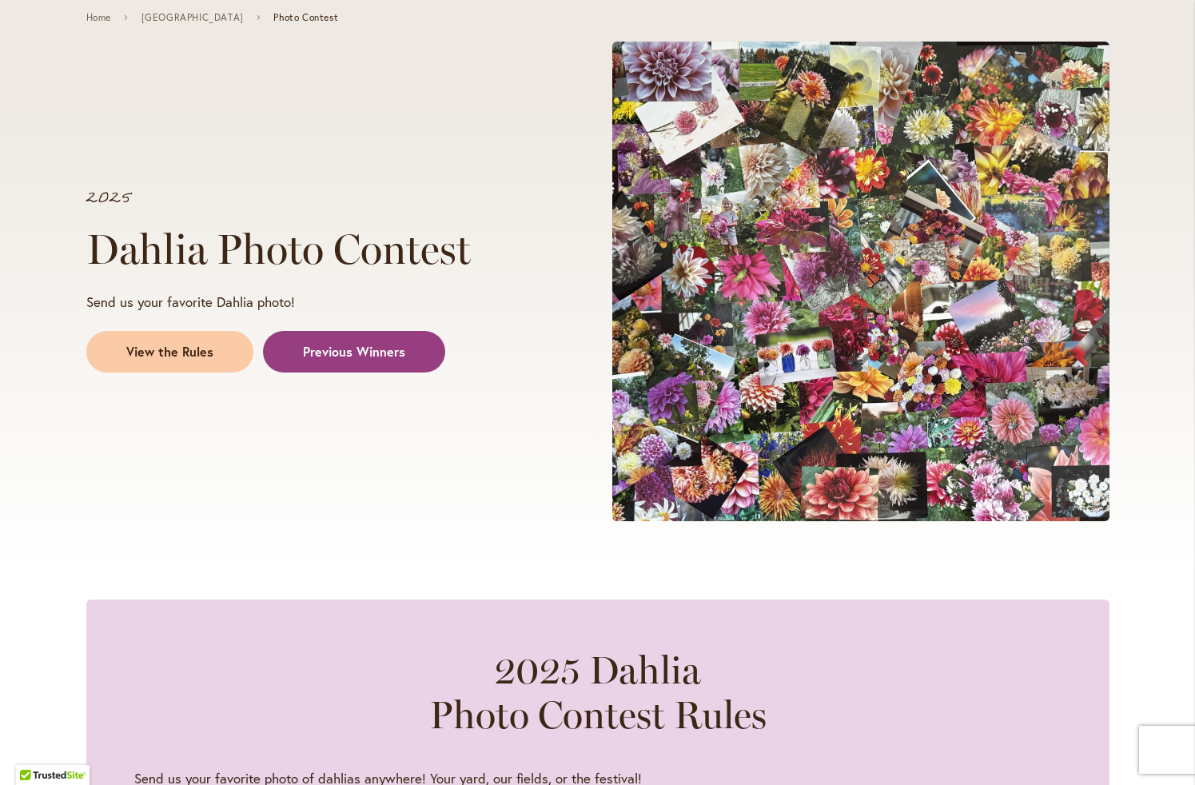
scroll to position [0, 0]
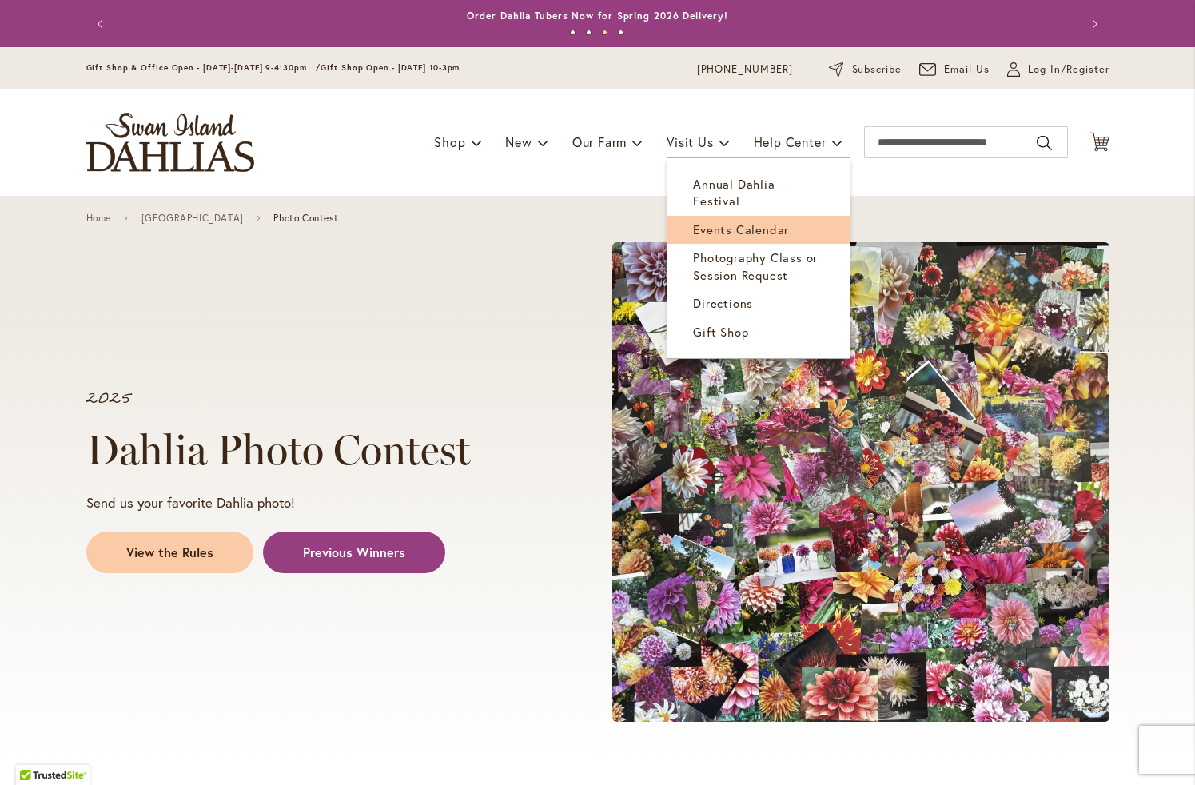
click at [748, 221] on span "Events Calendar" at bounding box center [741, 229] width 96 height 16
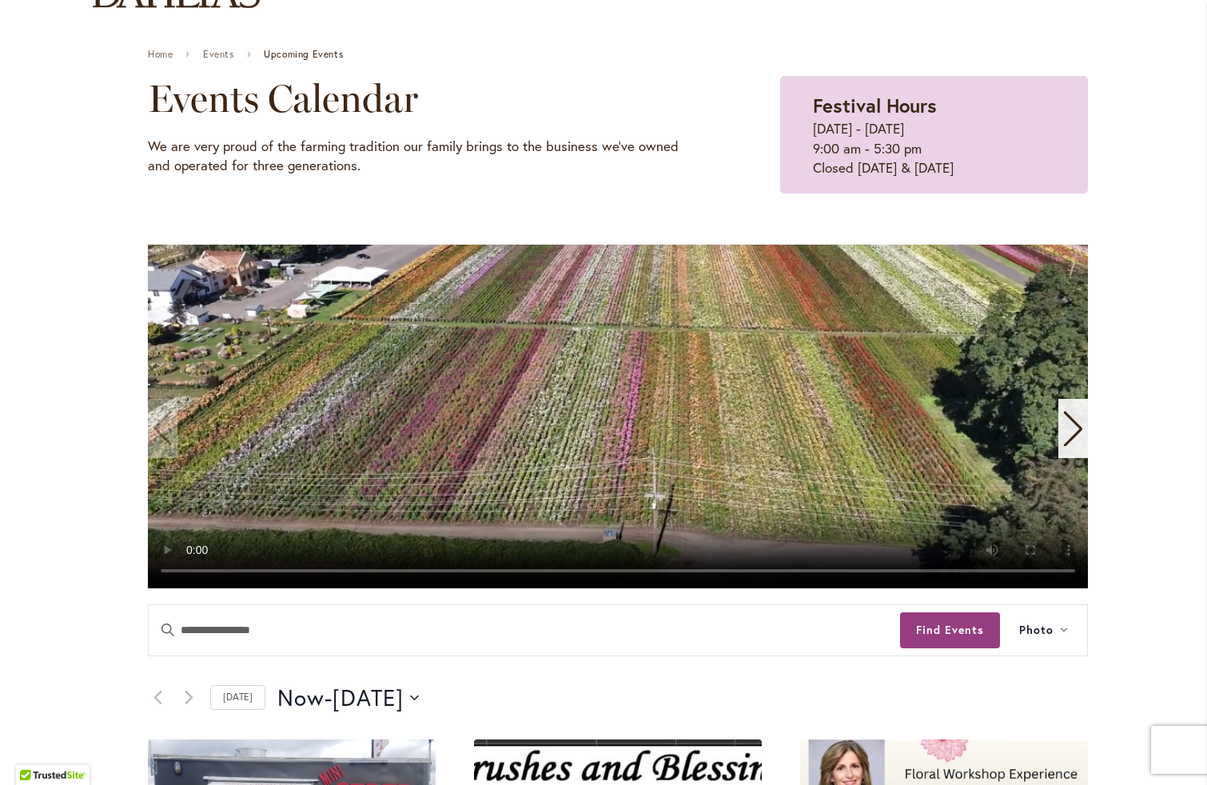
scroll to position [161, 0]
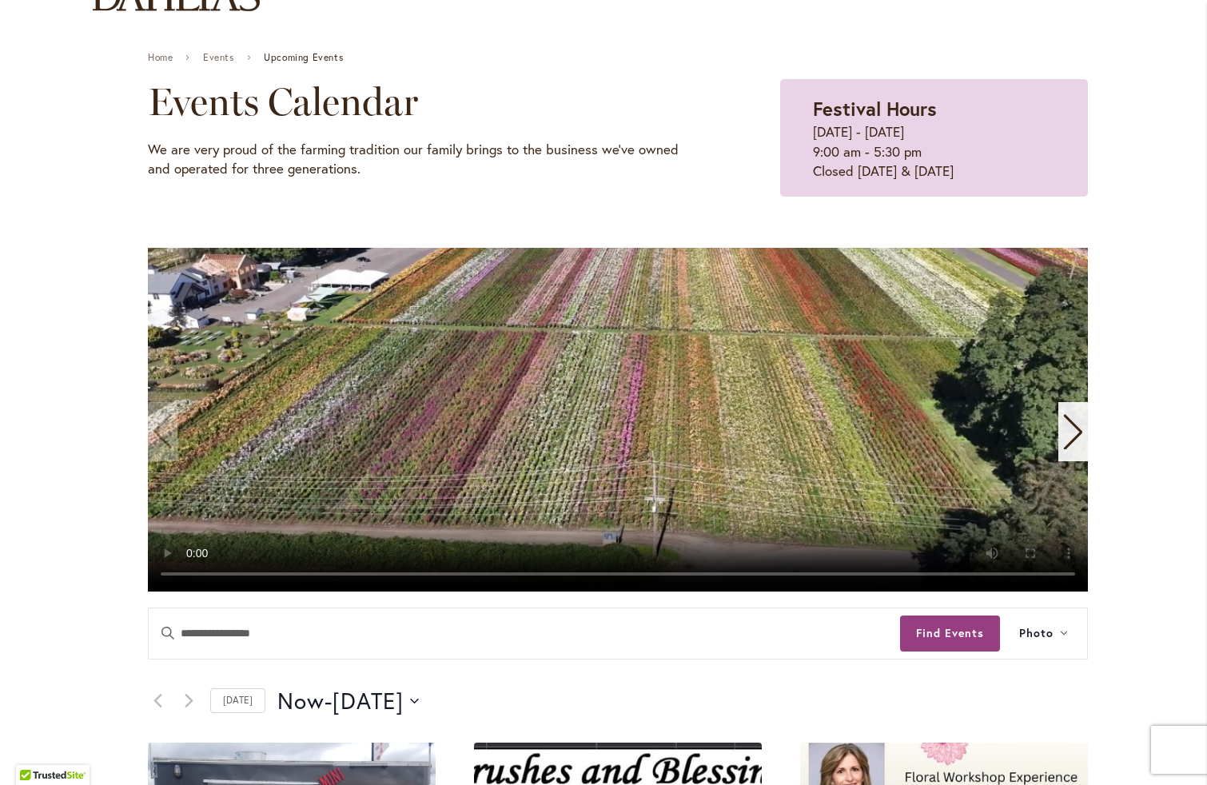
click at [1068, 440] on icon "Next slide" at bounding box center [1073, 432] width 18 height 35
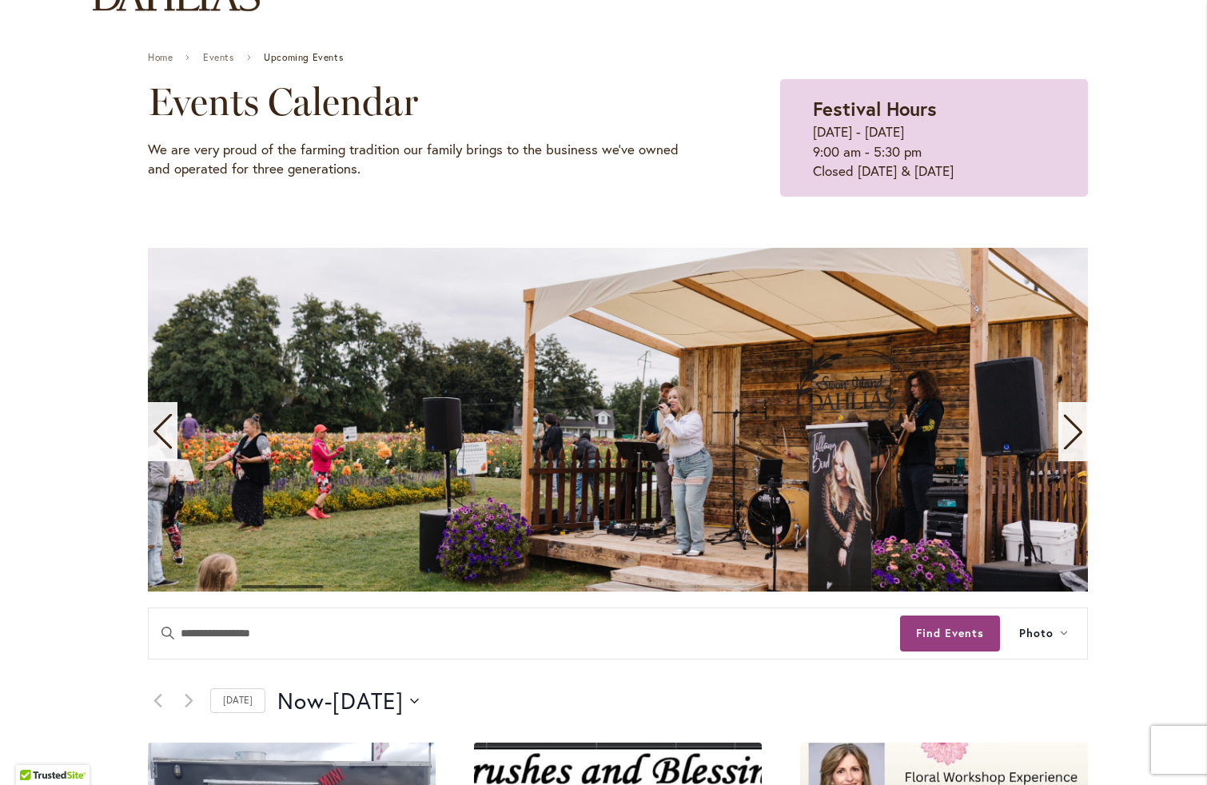
click at [1068, 440] on icon "Next slide" at bounding box center [1073, 432] width 18 height 35
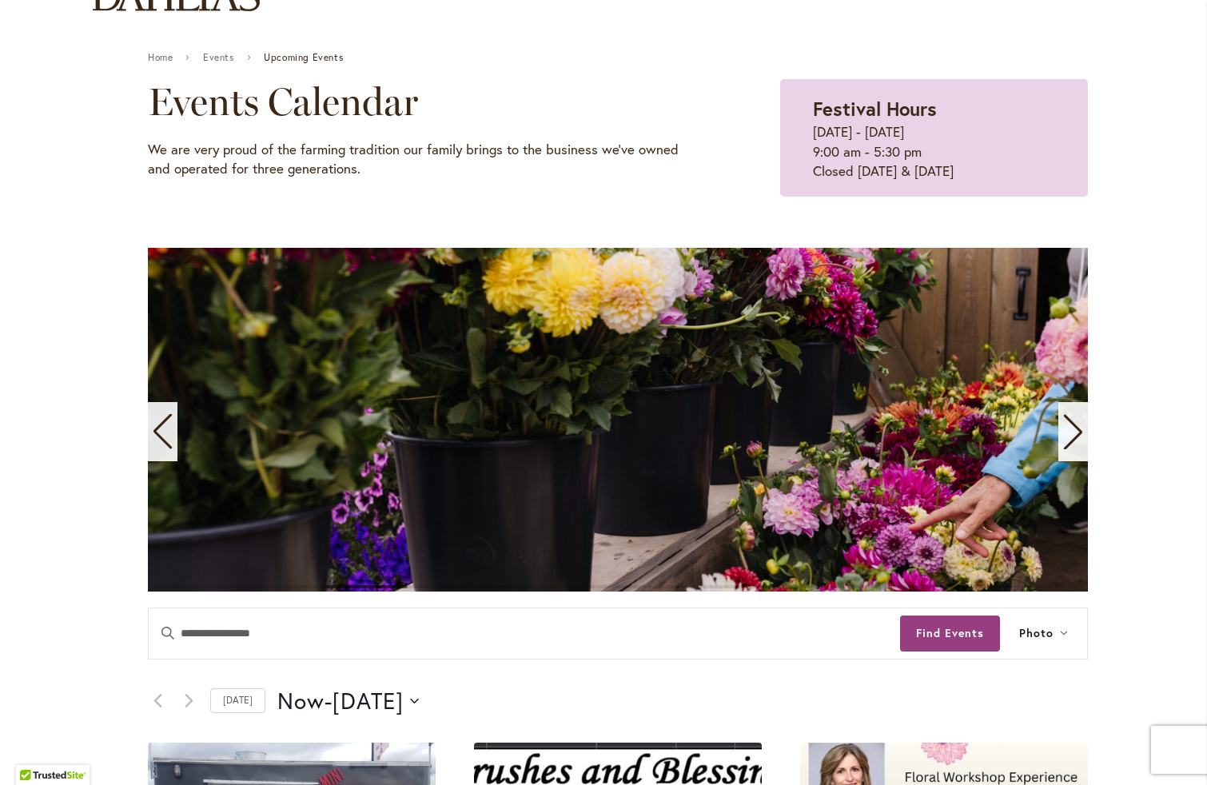
click at [1068, 440] on icon "Next slide" at bounding box center [1073, 432] width 18 height 35
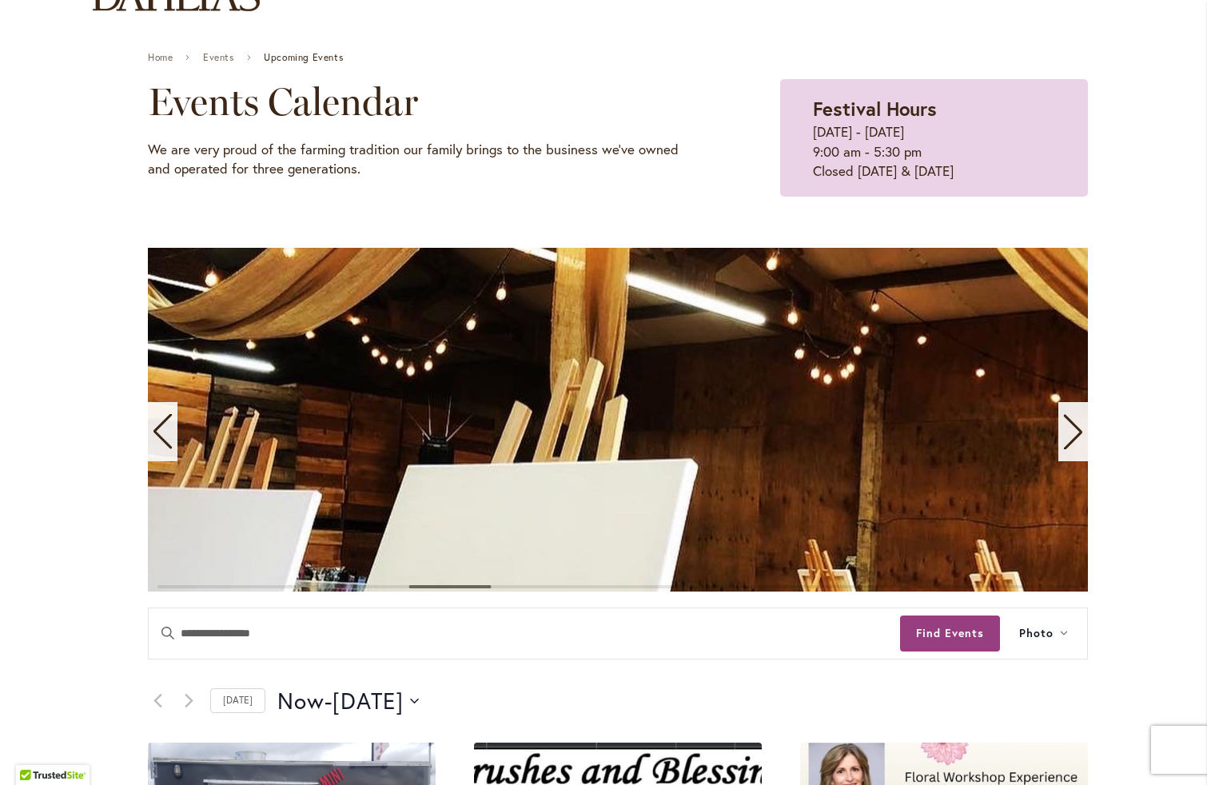
click at [1068, 440] on icon "Next slide" at bounding box center [1073, 432] width 18 height 35
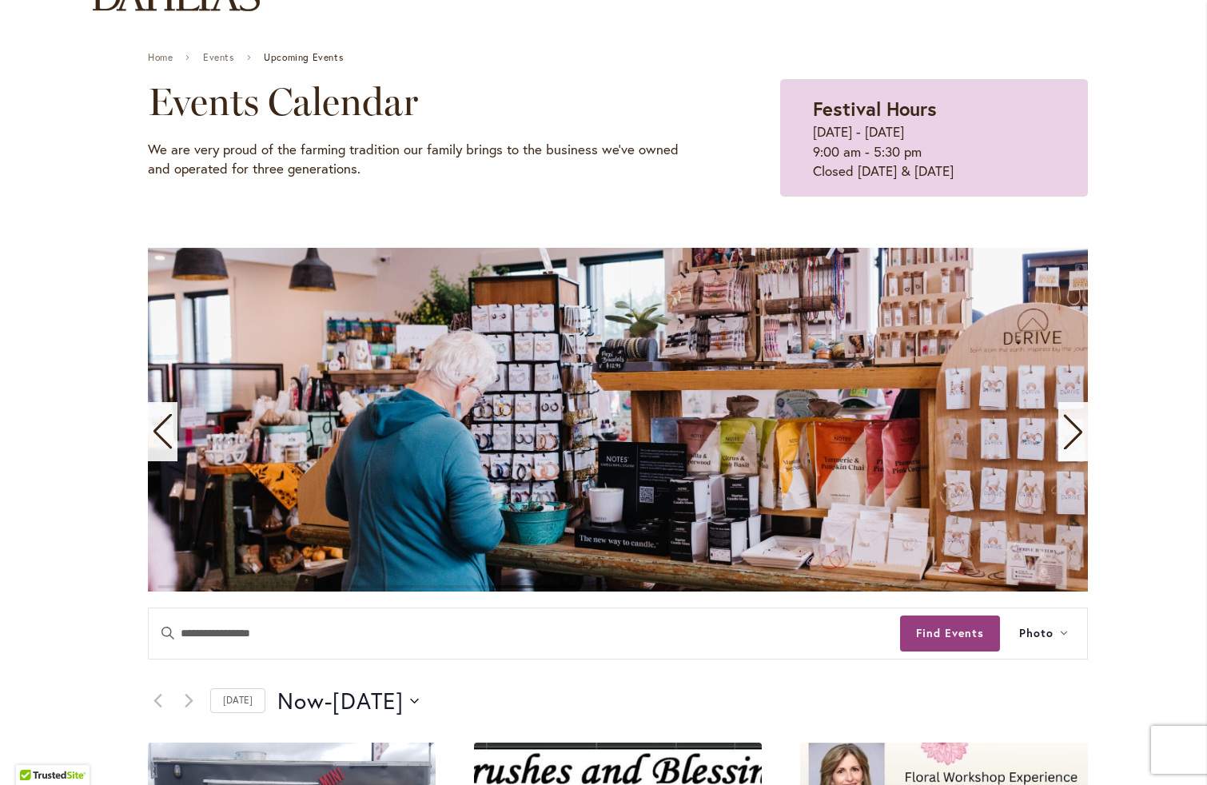
click at [1068, 440] on icon "Next slide" at bounding box center [1073, 432] width 18 height 35
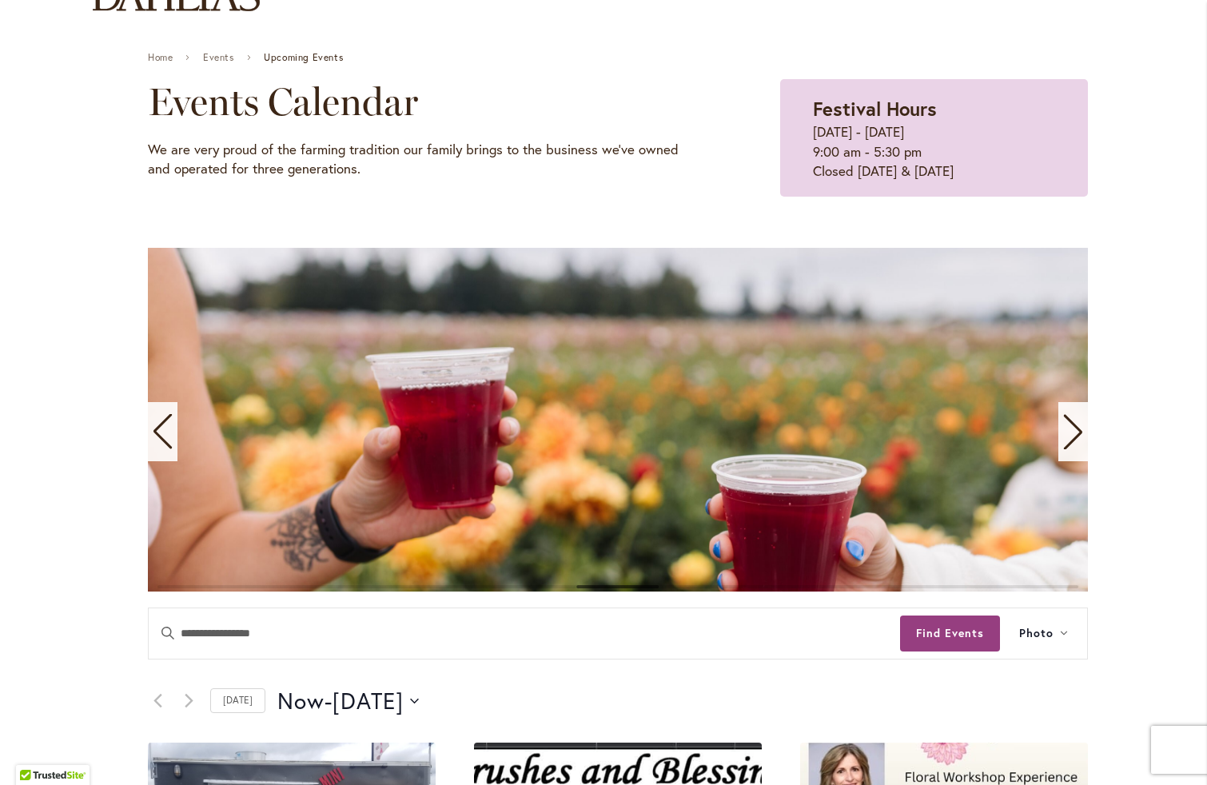
click at [1068, 440] on icon "Next slide" at bounding box center [1073, 432] width 18 height 35
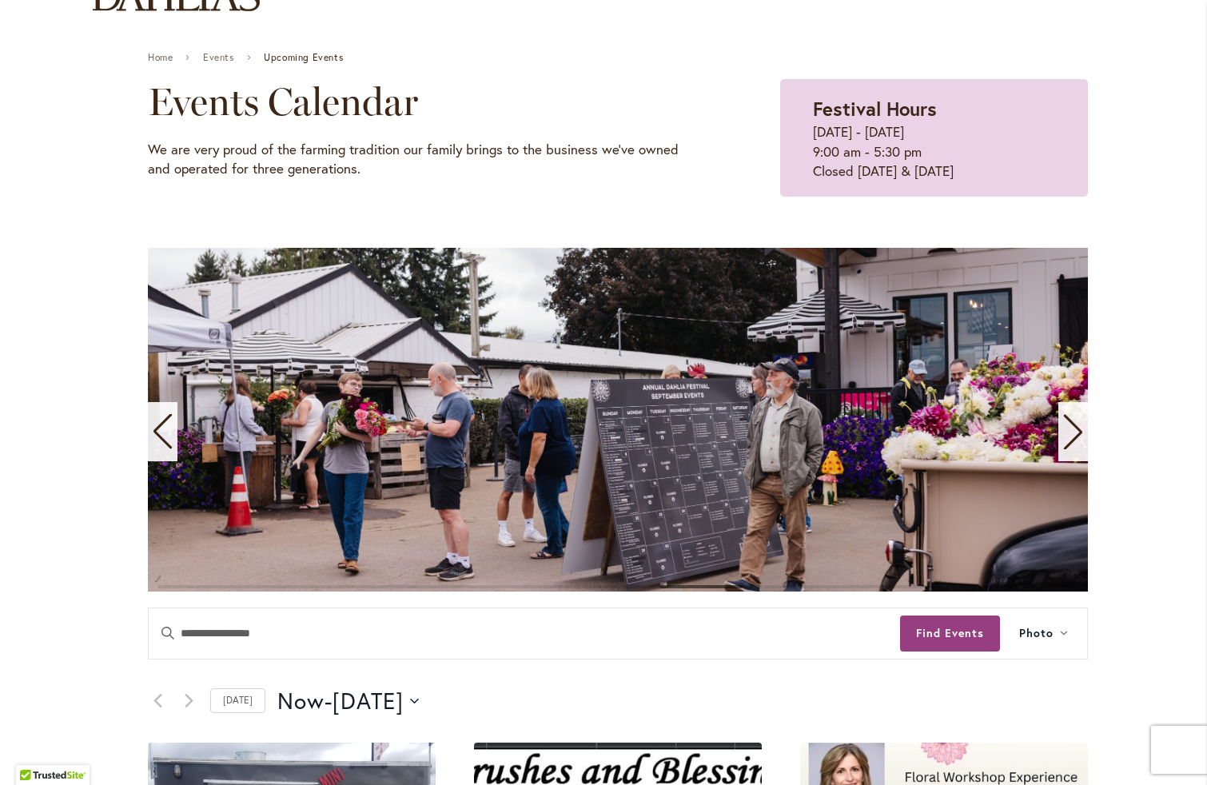
click at [1068, 440] on icon "Next slide" at bounding box center [1073, 432] width 18 height 35
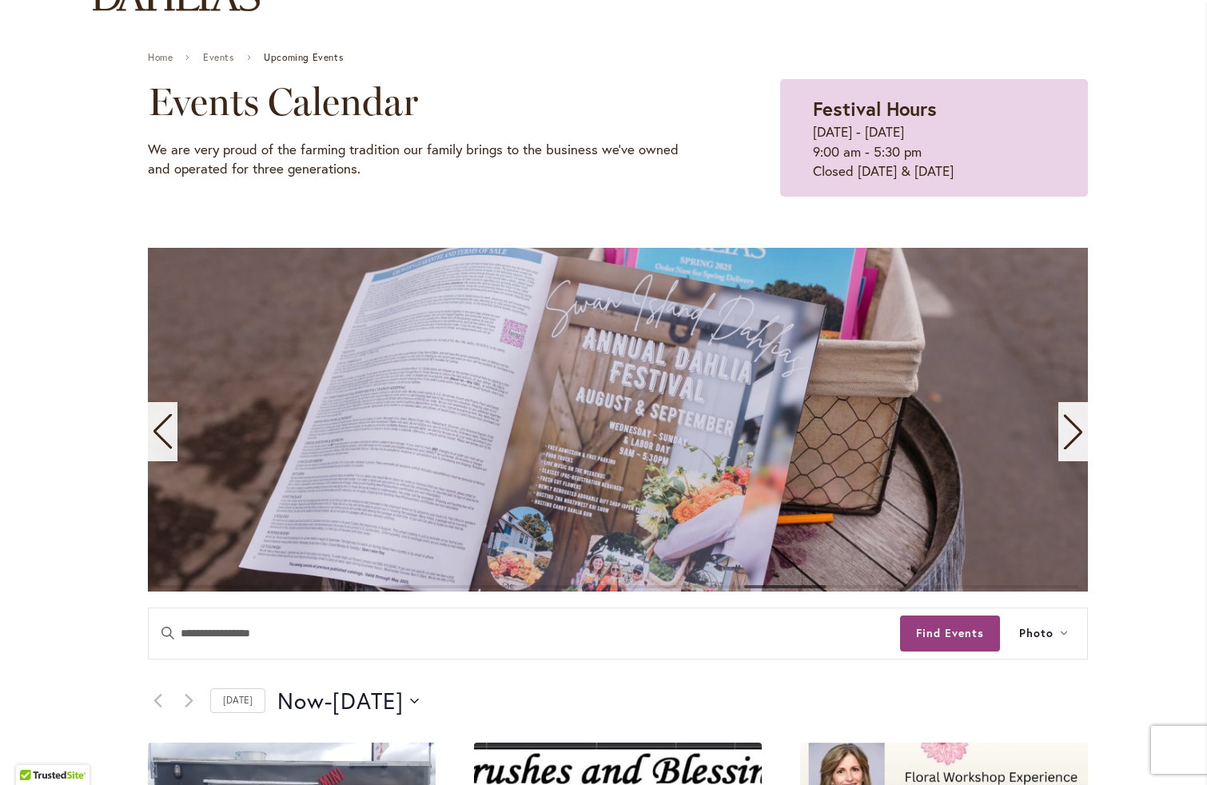
click at [1068, 440] on icon "Next slide" at bounding box center [1073, 432] width 18 height 35
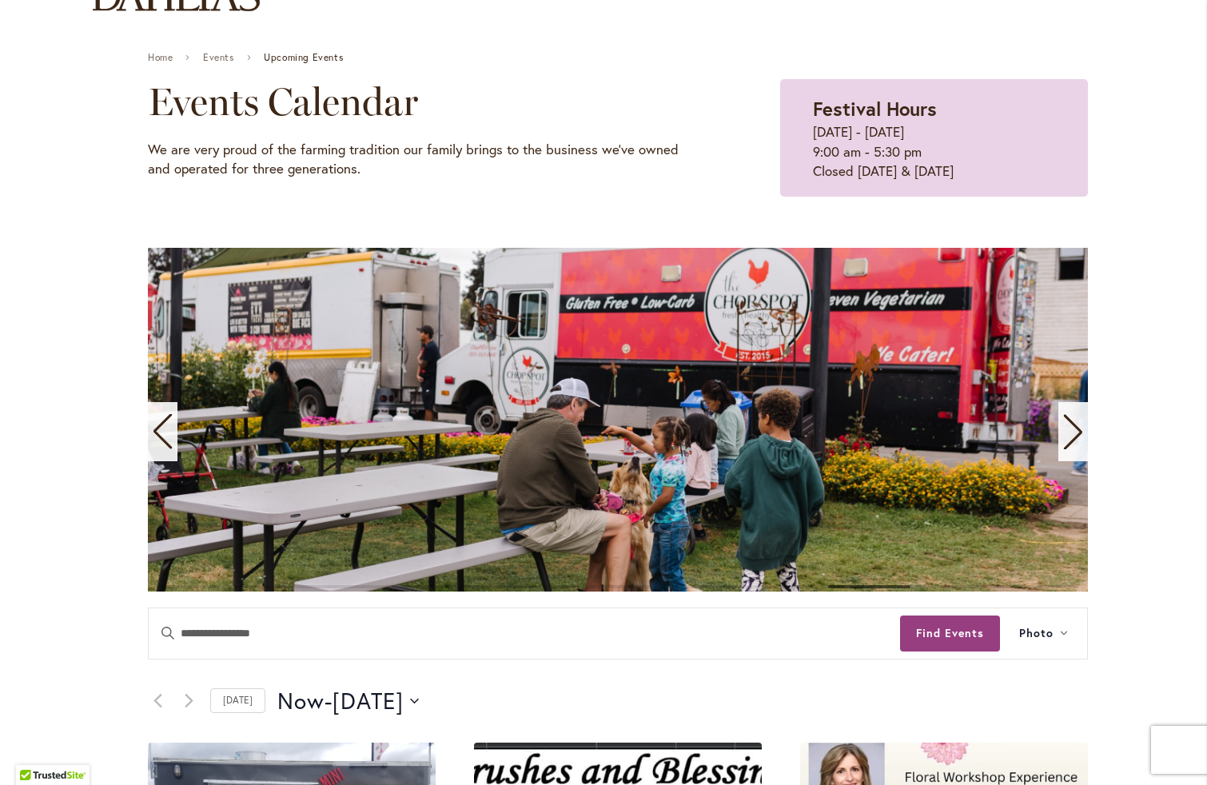
click at [1068, 440] on icon "Next slide" at bounding box center [1073, 432] width 18 height 35
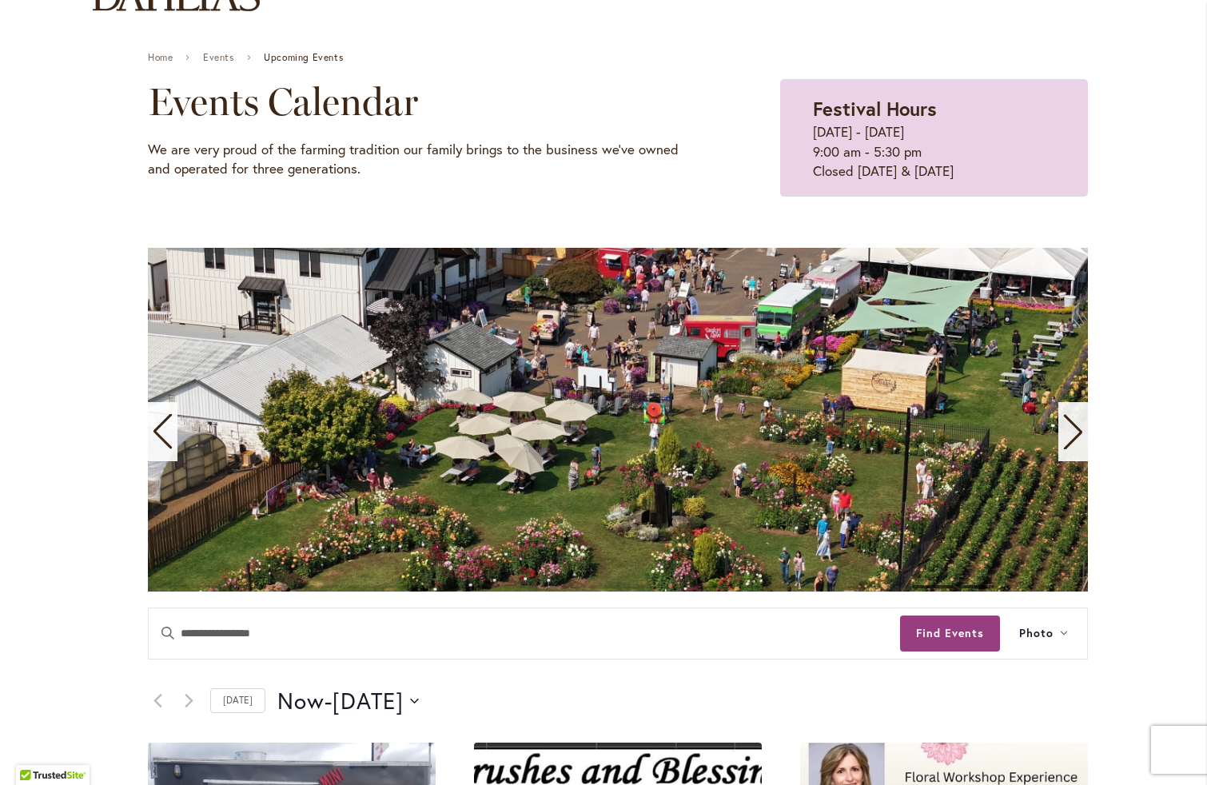
click at [1068, 440] on icon "Next slide" at bounding box center [1073, 432] width 18 height 35
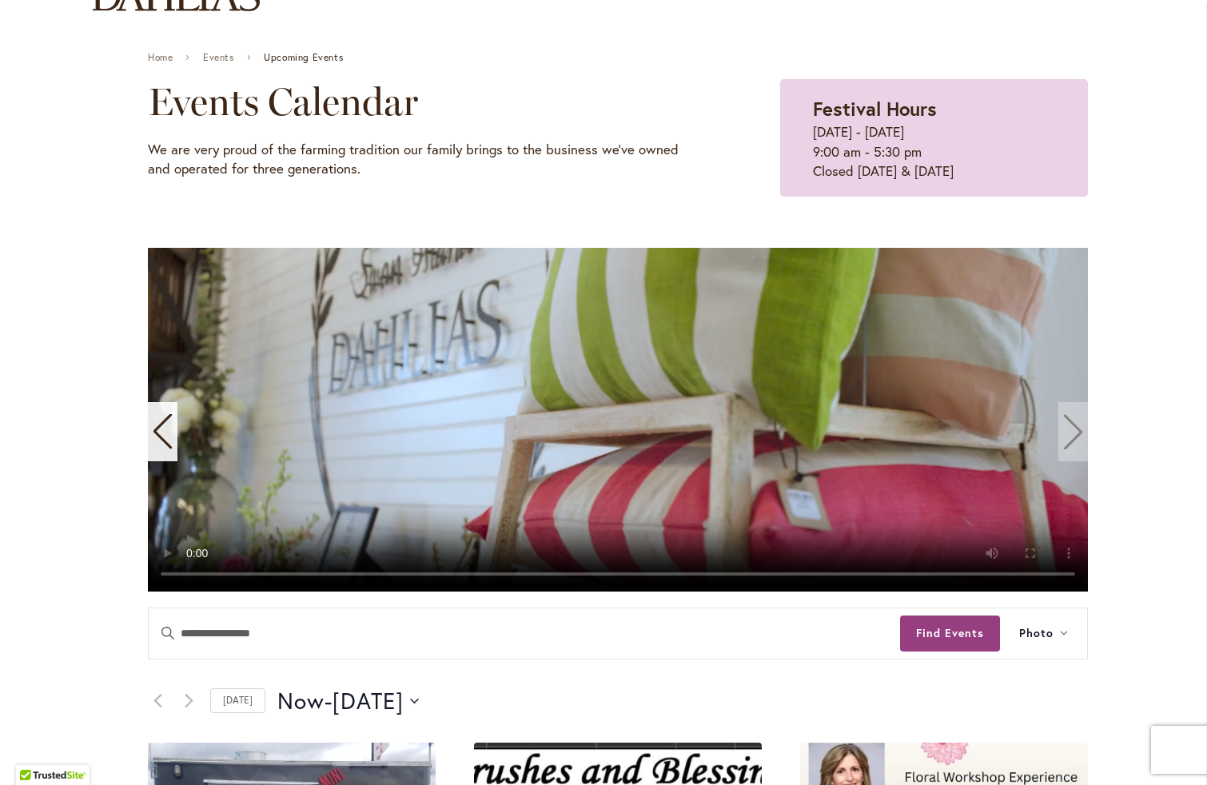
click at [154, 440] on icon "Previous slide" at bounding box center [163, 431] width 22 height 35
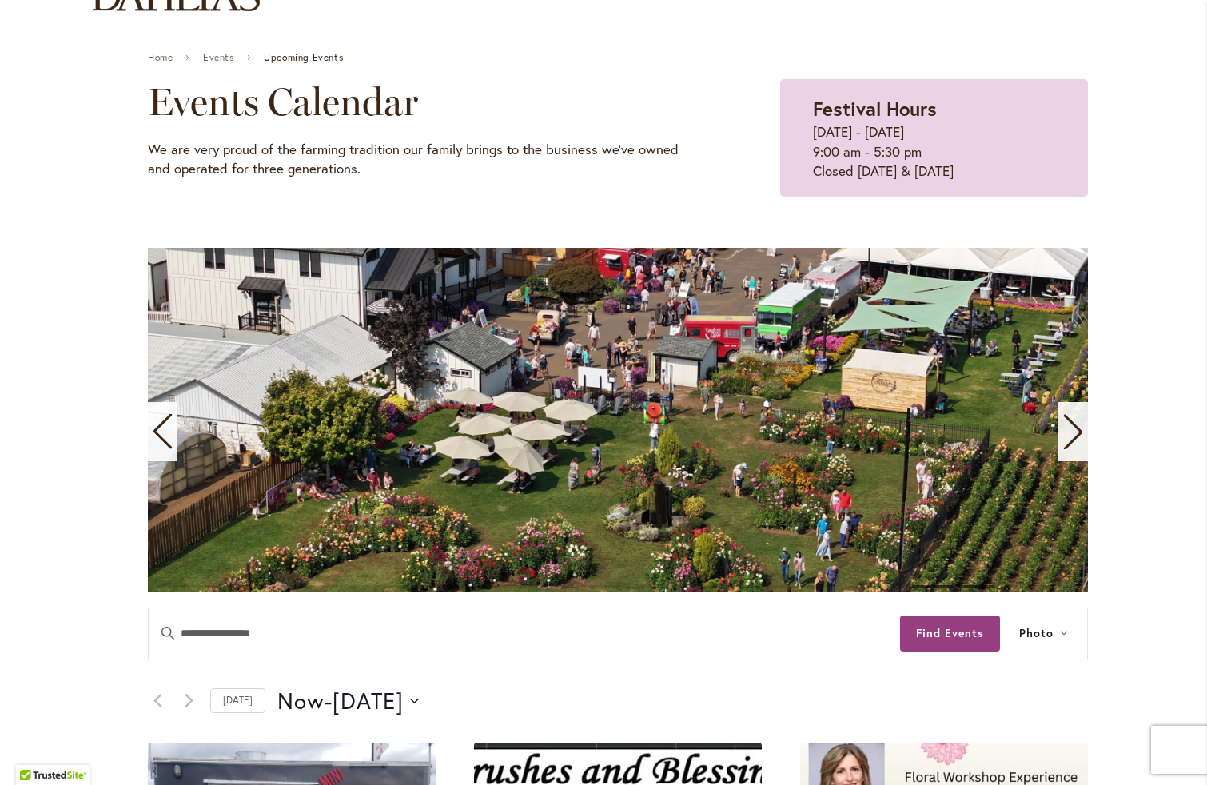
click at [154, 440] on icon "Previous slide" at bounding box center [163, 431] width 22 height 35
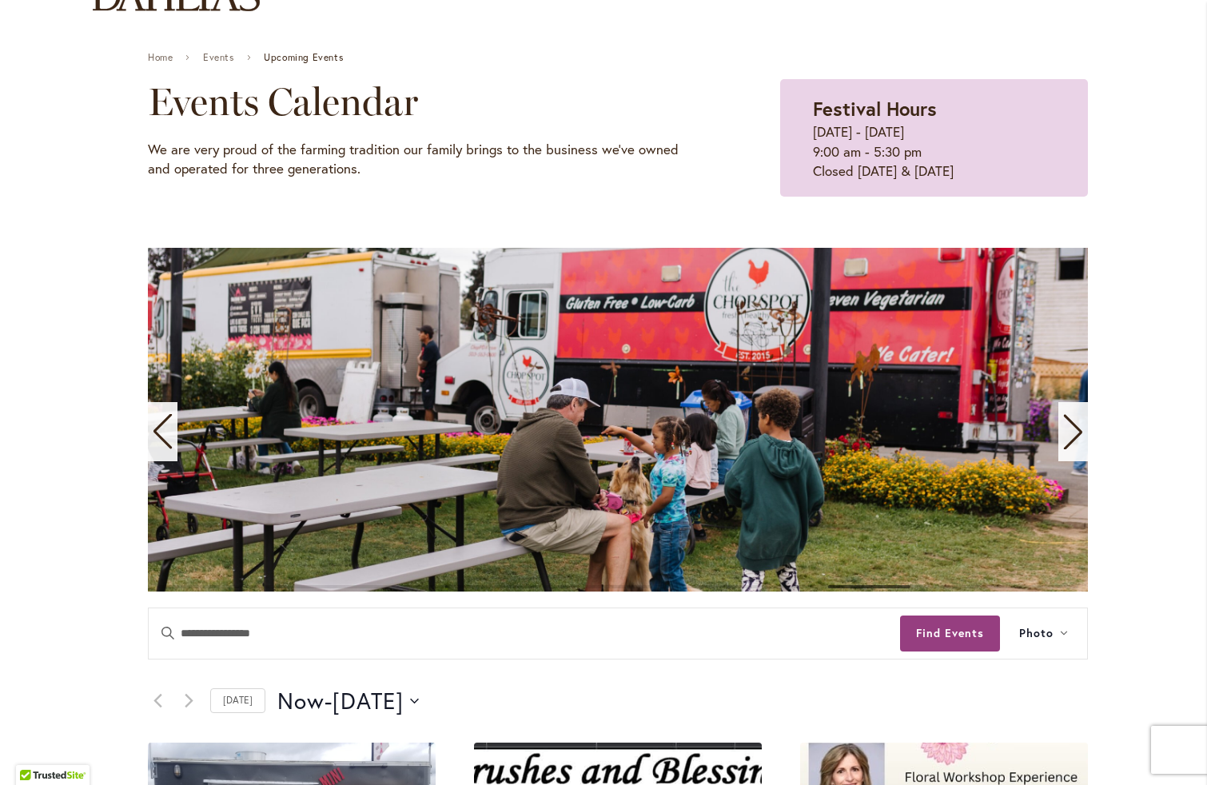
click at [154, 440] on icon "Previous slide" at bounding box center [163, 431] width 22 height 35
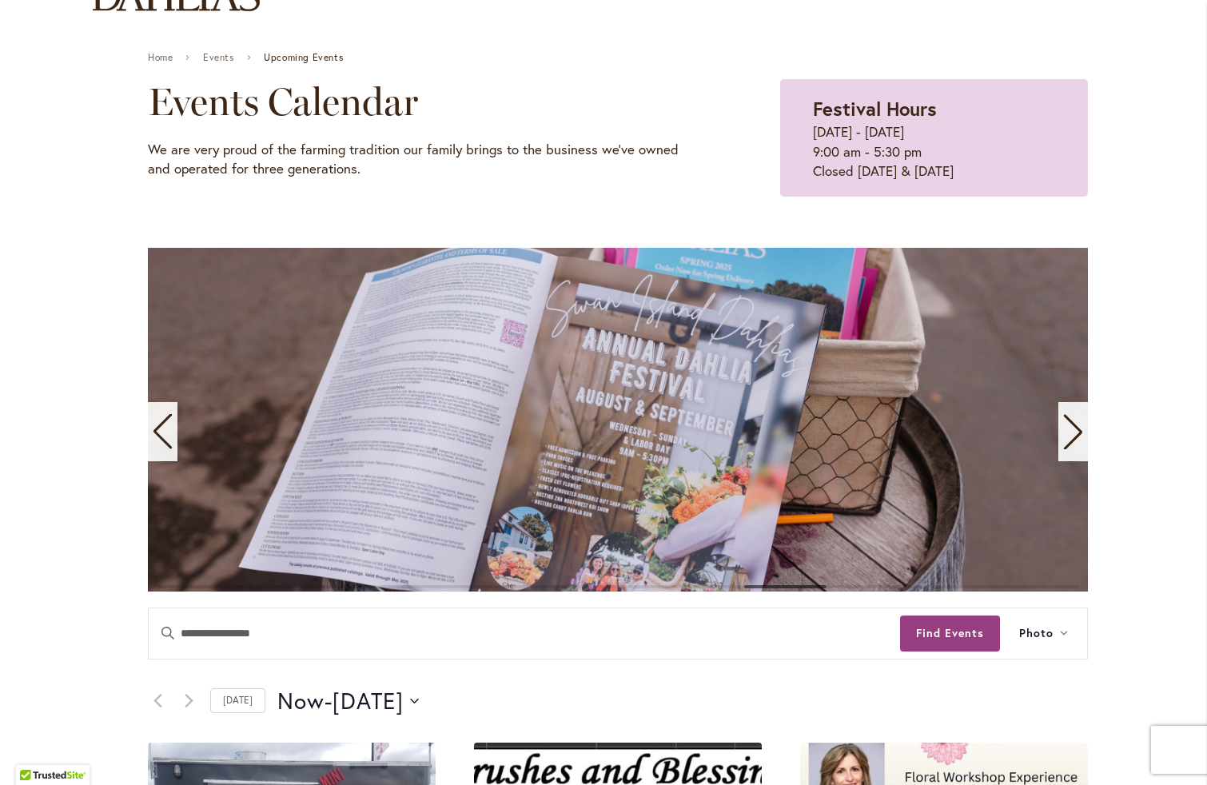
click at [154, 440] on icon "Previous slide" at bounding box center [163, 431] width 22 height 35
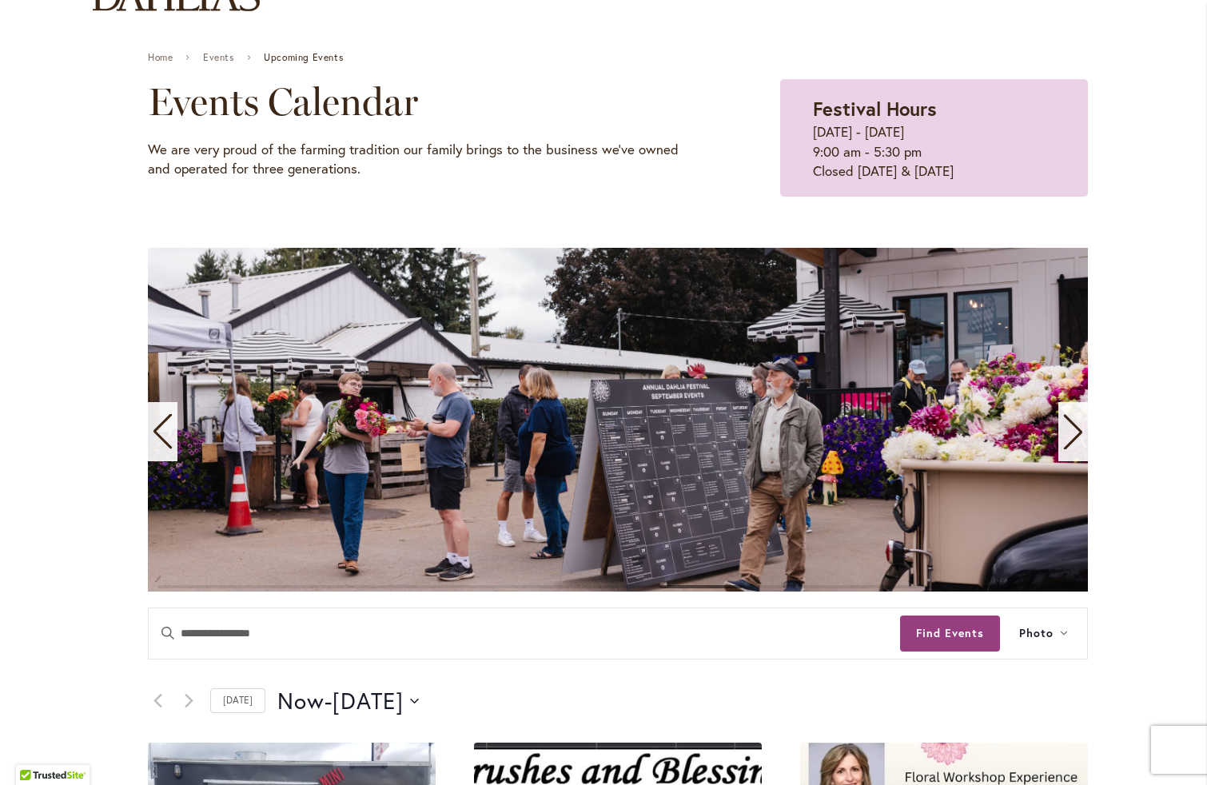
click at [154, 440] on icon "Previous slide" at bounding box center [163, 431] width 22 height 35
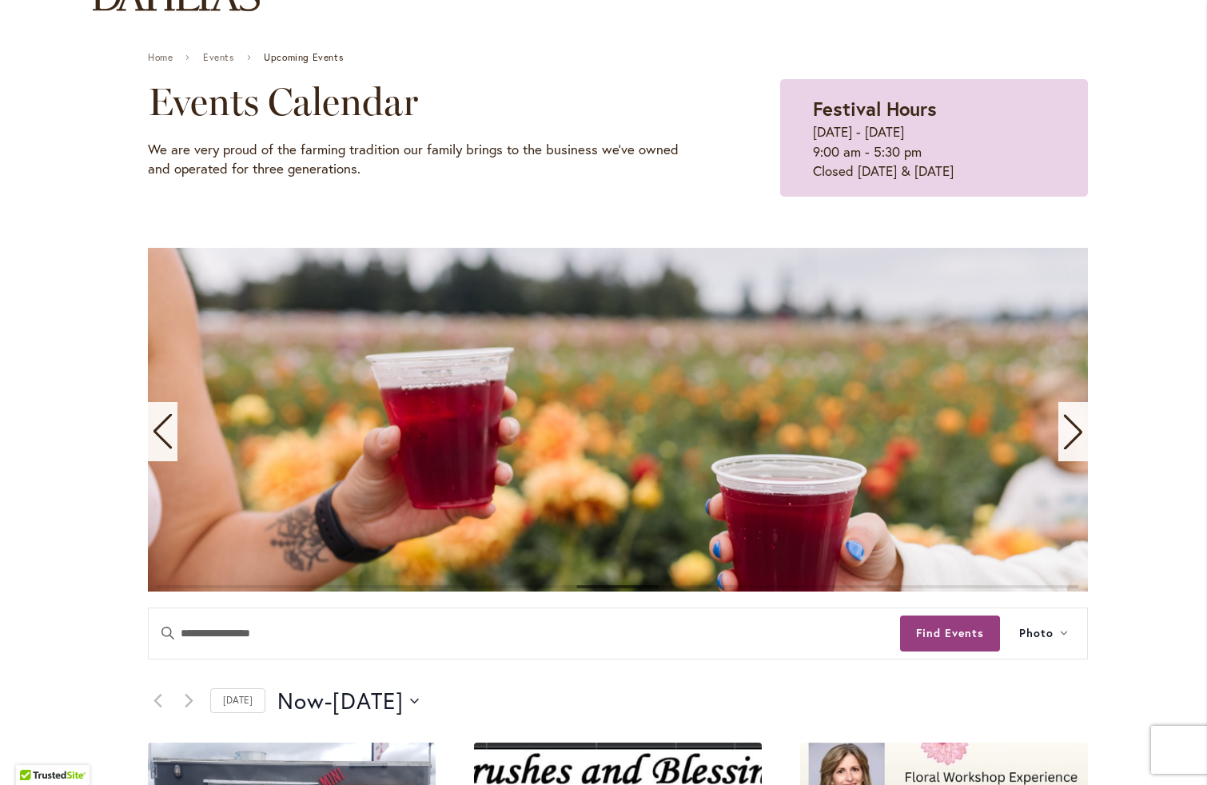
click at [154, 440] on icon "Previous slide" at bounding box center [163, 431] width 22 height 35
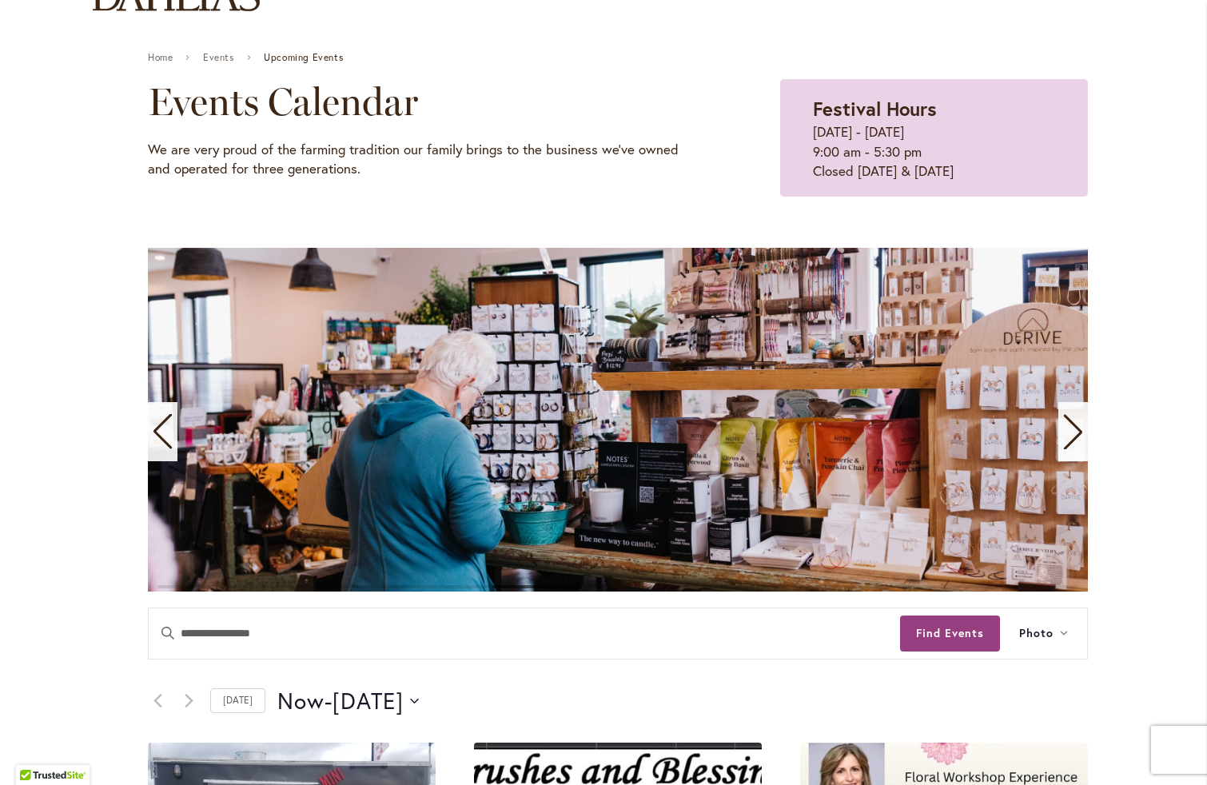
click at [154, 440] on icon "Previous slide" at bounding box center [163, 431] width 22 height 35
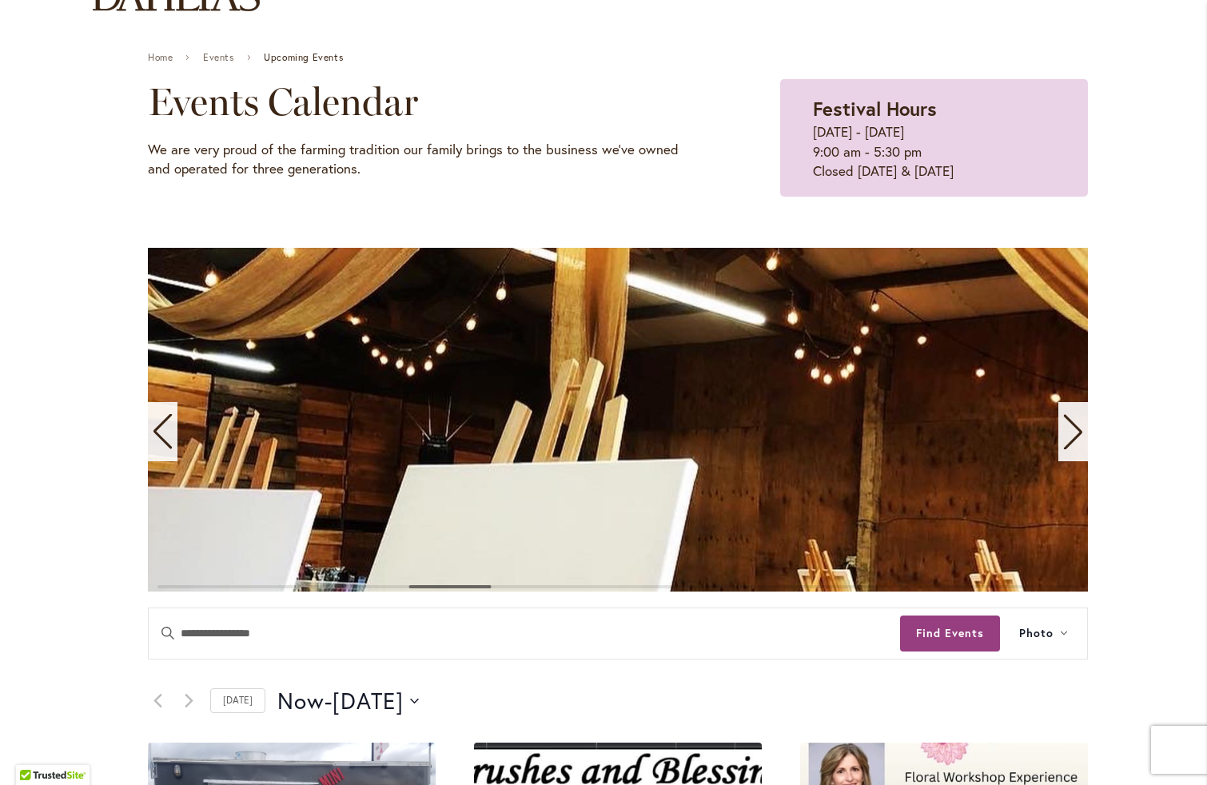
click at [154, 440] on icon "Previous slide" at bounding box center [163, 431] width 22 height 35
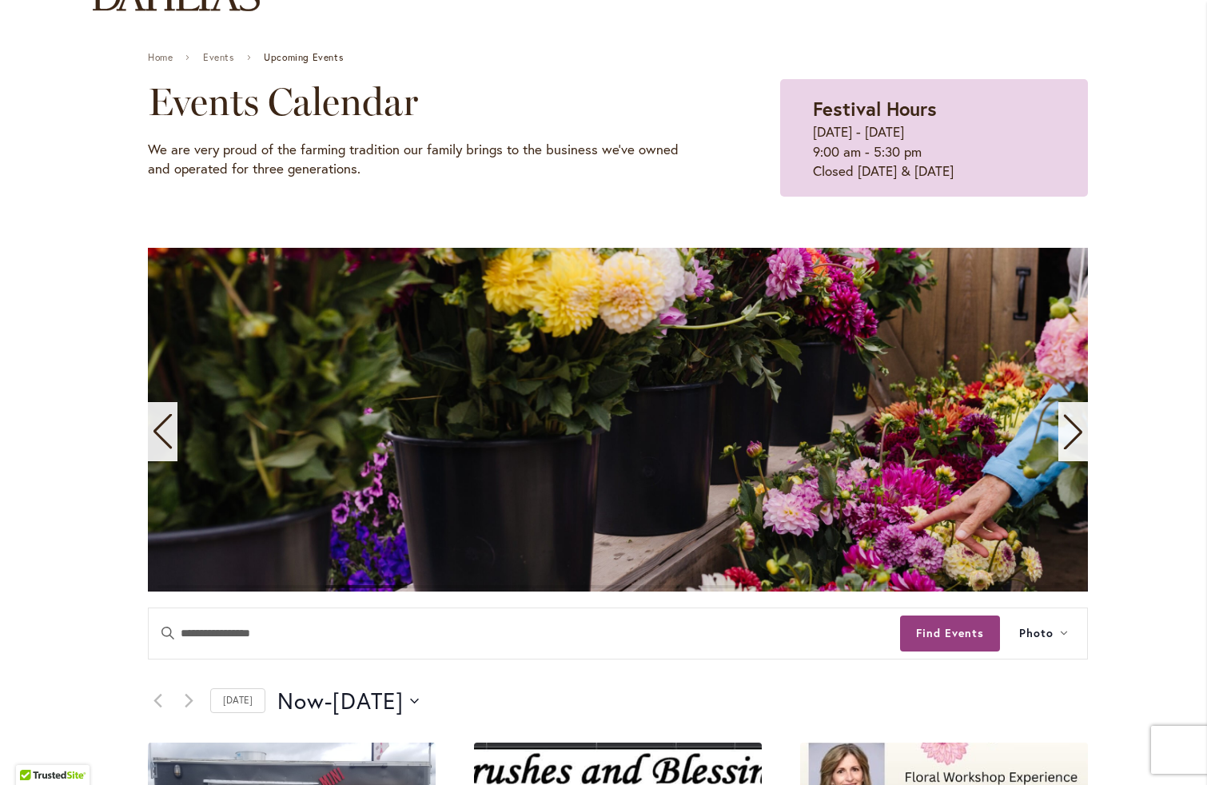
click at [154, 440] on icon "Previous slide" at bounding box center [163, 431] width 22 height 35
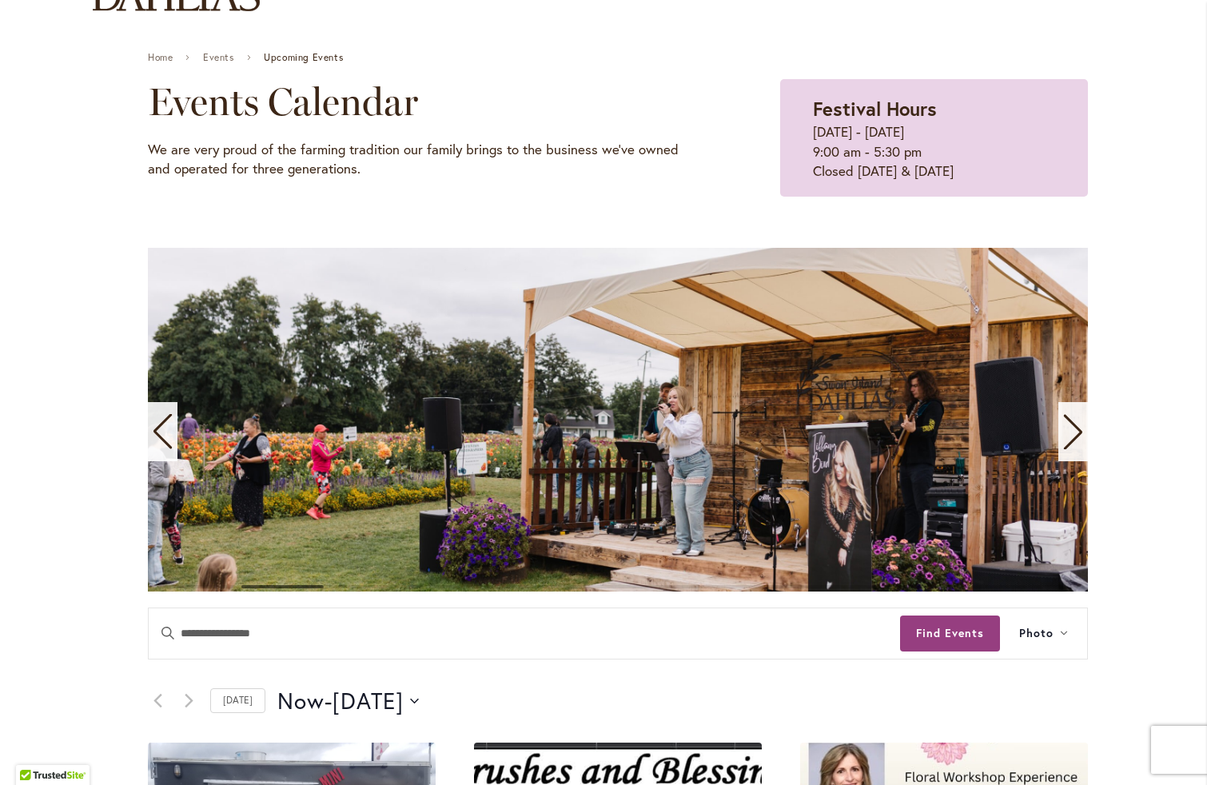
click at [154, 440] on icon "Previous slide" at bounding box center [163, 431] width 22 height 35
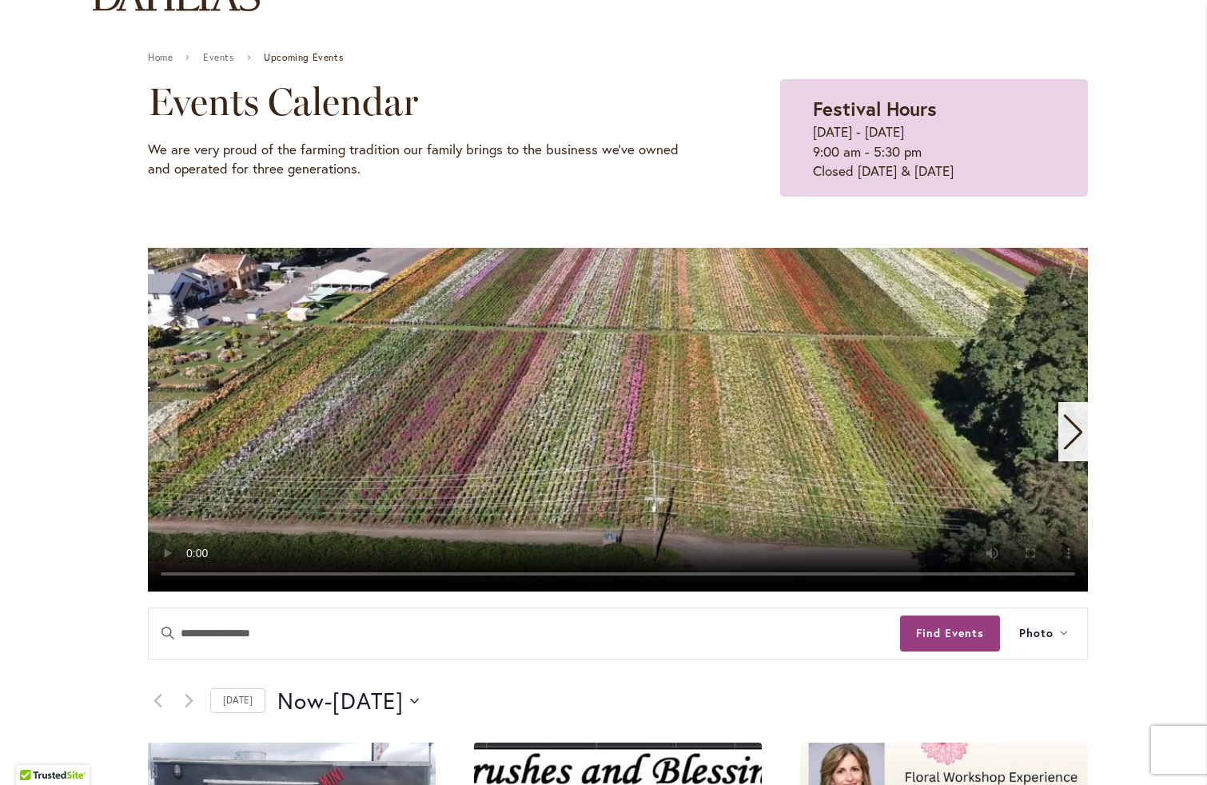
click at [704, 463] on video "1 / 11" at bounding box center [618, 420] width 940 height 344
